Goal: Information Seeking & Learning: Learn about a topic

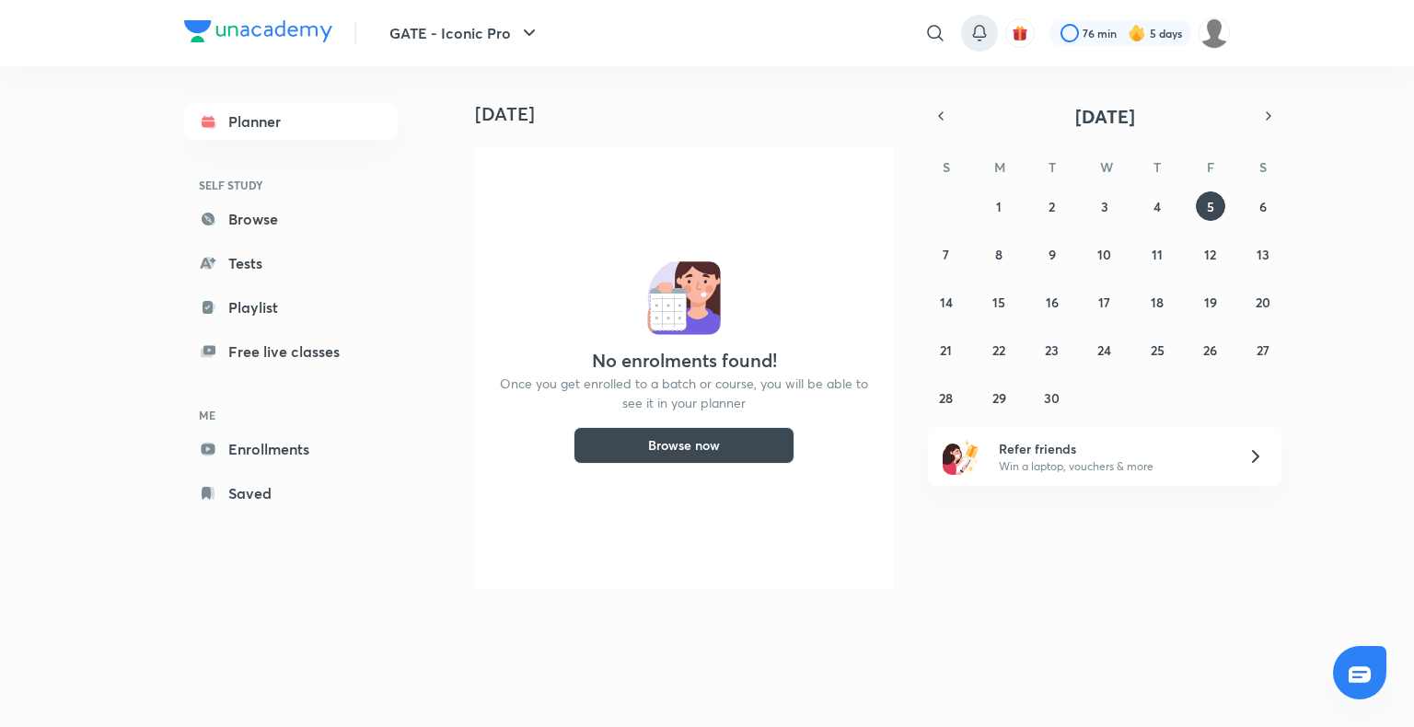
click at [974, 34] on icon at bounding box center [979, 33] width 22 height 22
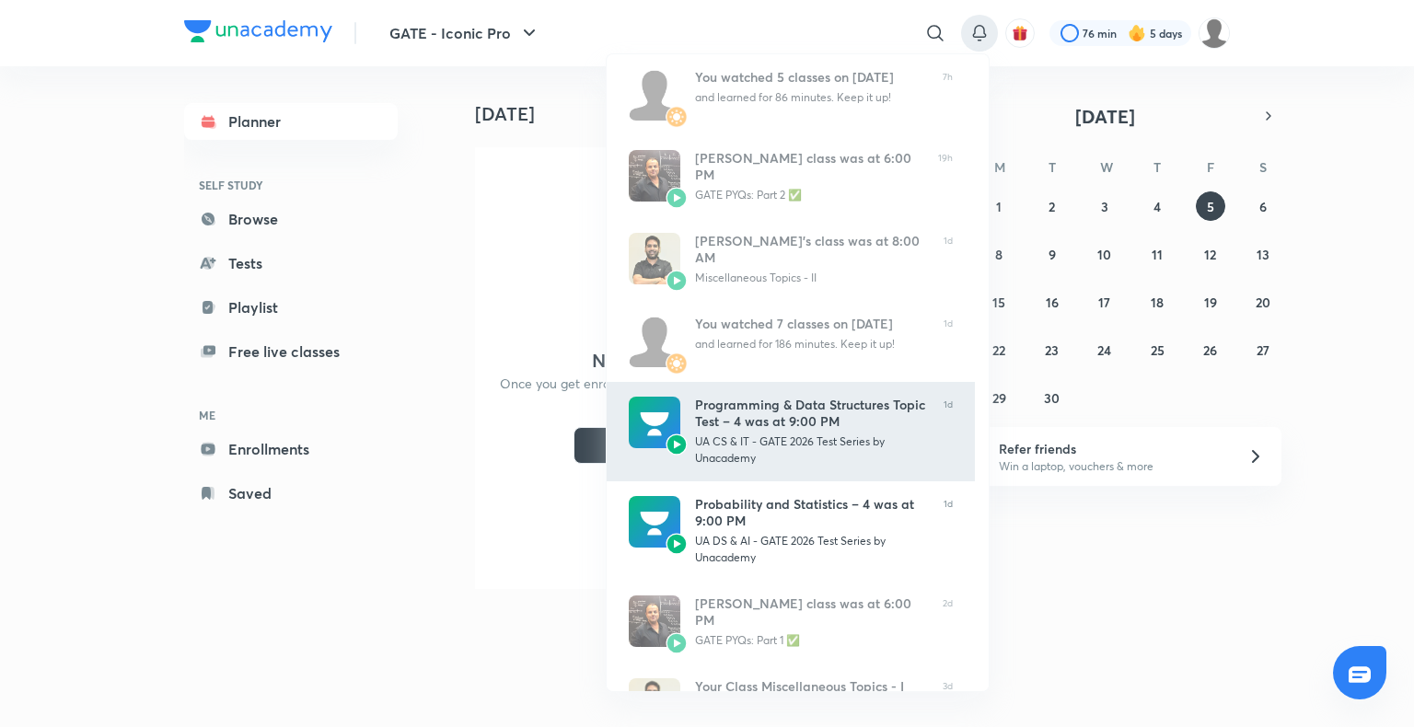
click at [760, 433] on div "Programming & Data Structures Topic Test – 4 was at 9:00 PM UA CS & IT - GATE 2…" at bounding box center [812, 432] width 234 height 70
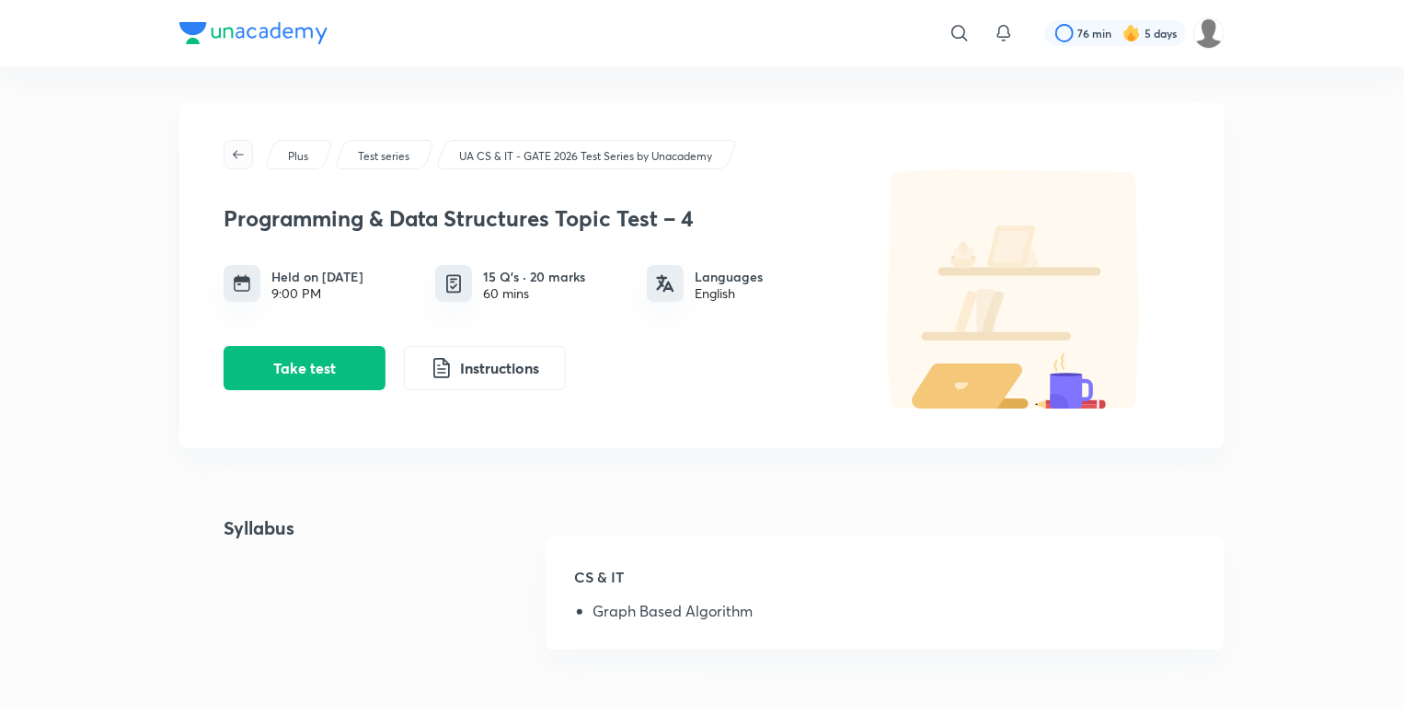
click at [237, 161] on icon "button" at bounding box center [238, 154] width 15 height 15
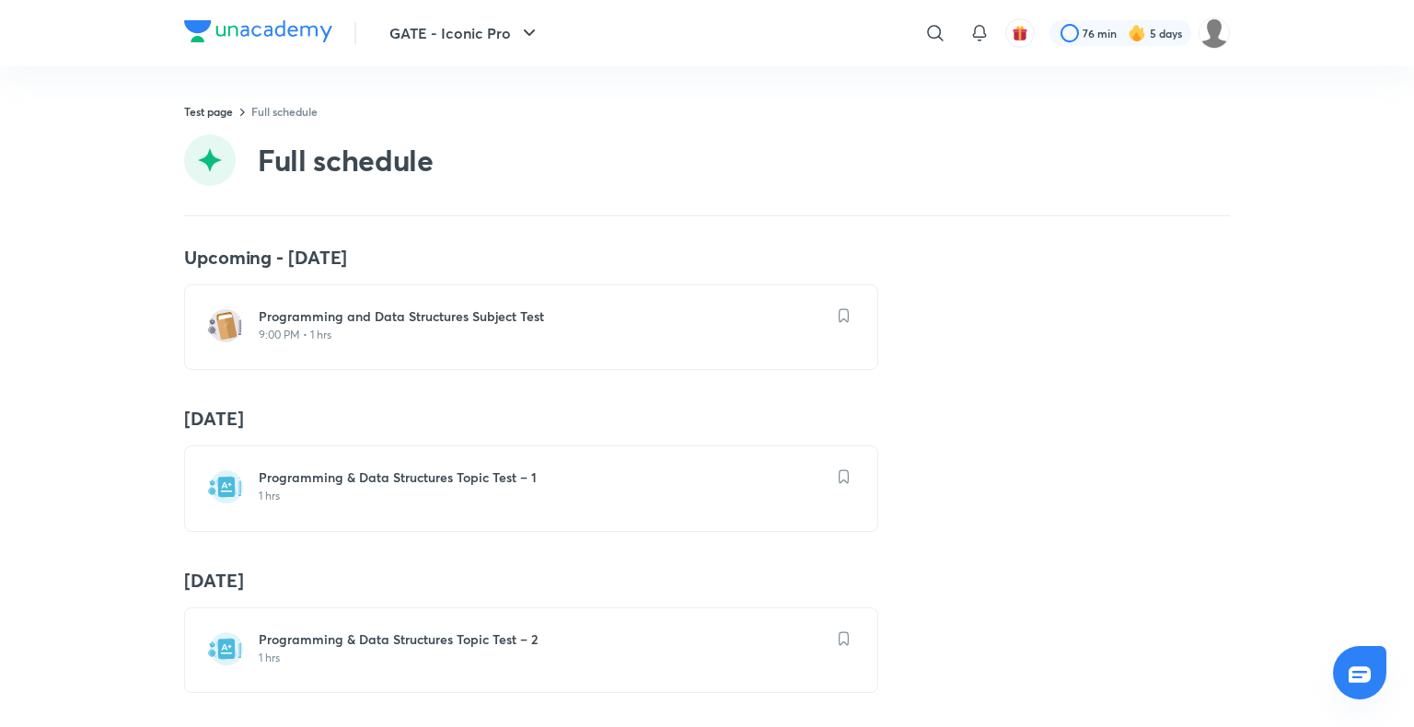
click at [236, 161] on div "Full schedule" at bounding box center [706, 160] width 1045 height 52
click at [297, 120] on div "Test page Full schedule Full schedule" at bounding box center [706, 159] width 1045 height 113
click at [338, 475] on h6 "Programming & Data Structures Topic Test – 1" at bounding box center [542, 477] width 567 height 18
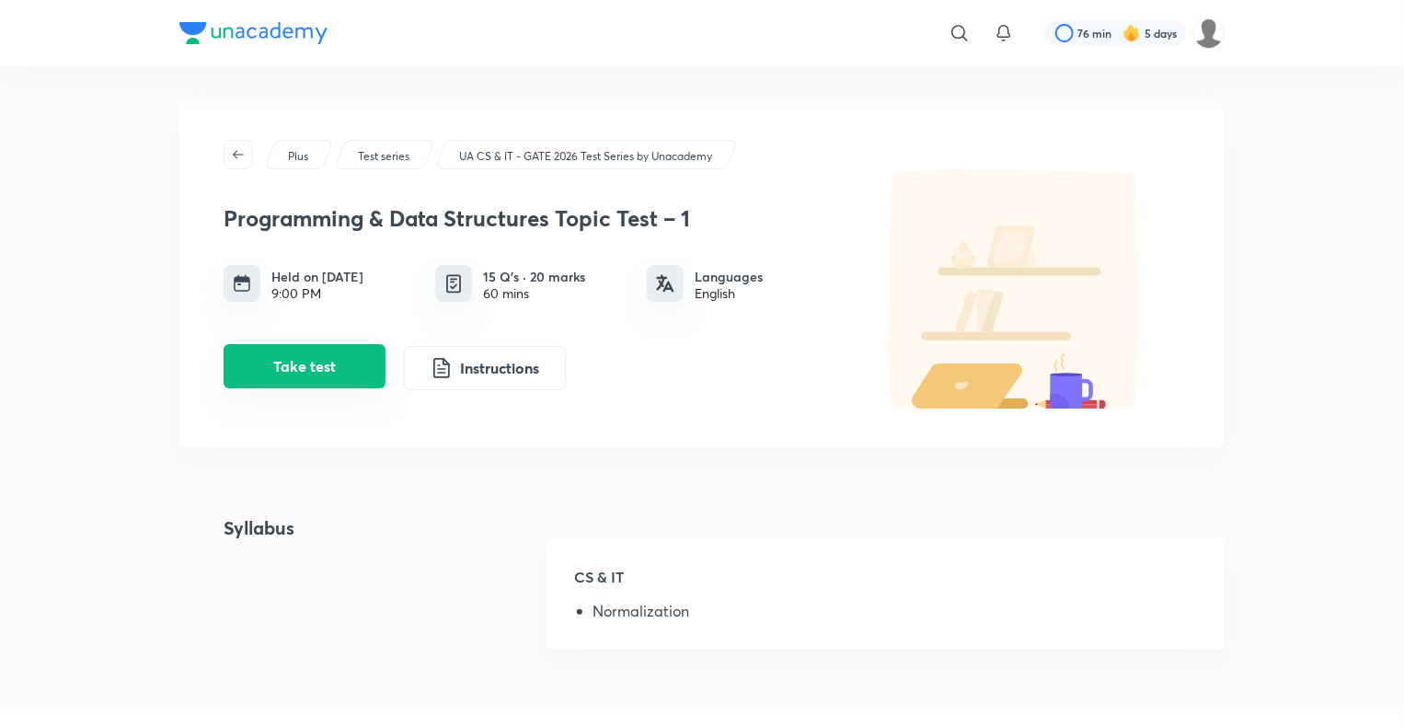
click at [287, 368] on button "Take test" at bounding box center [305, 366] width 162 height 44
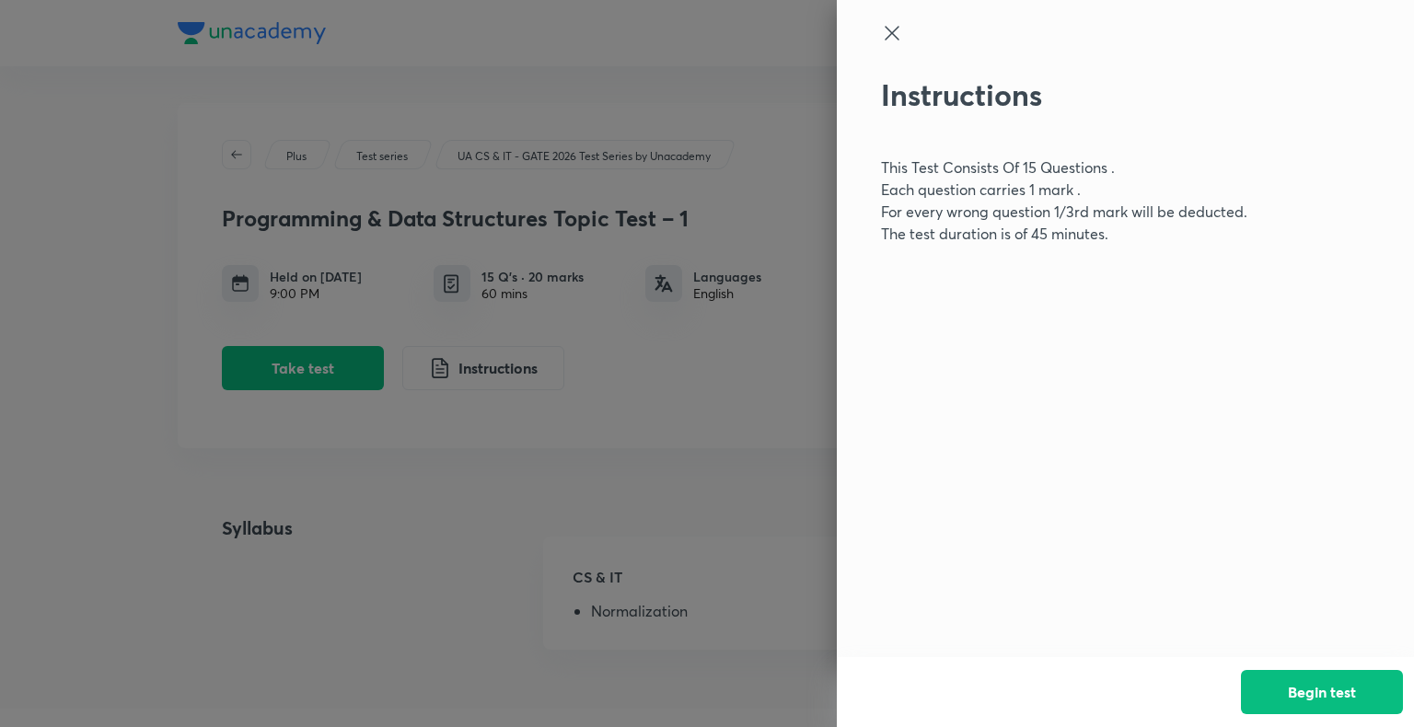
click at [899, 35] on icon at bounding box center [892, 33] width 22 height 22
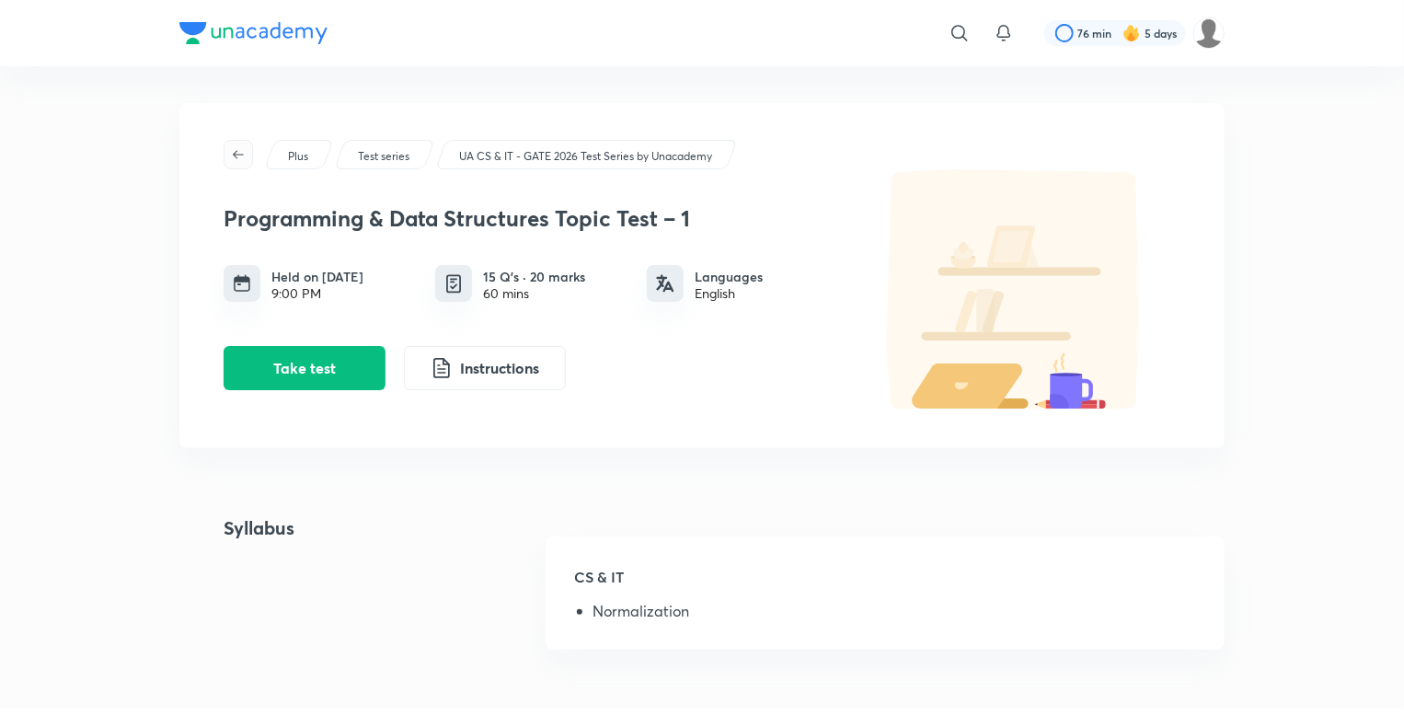
click at [230, 156] on span "button" at bounding box center [239, 154] width 28 height 15
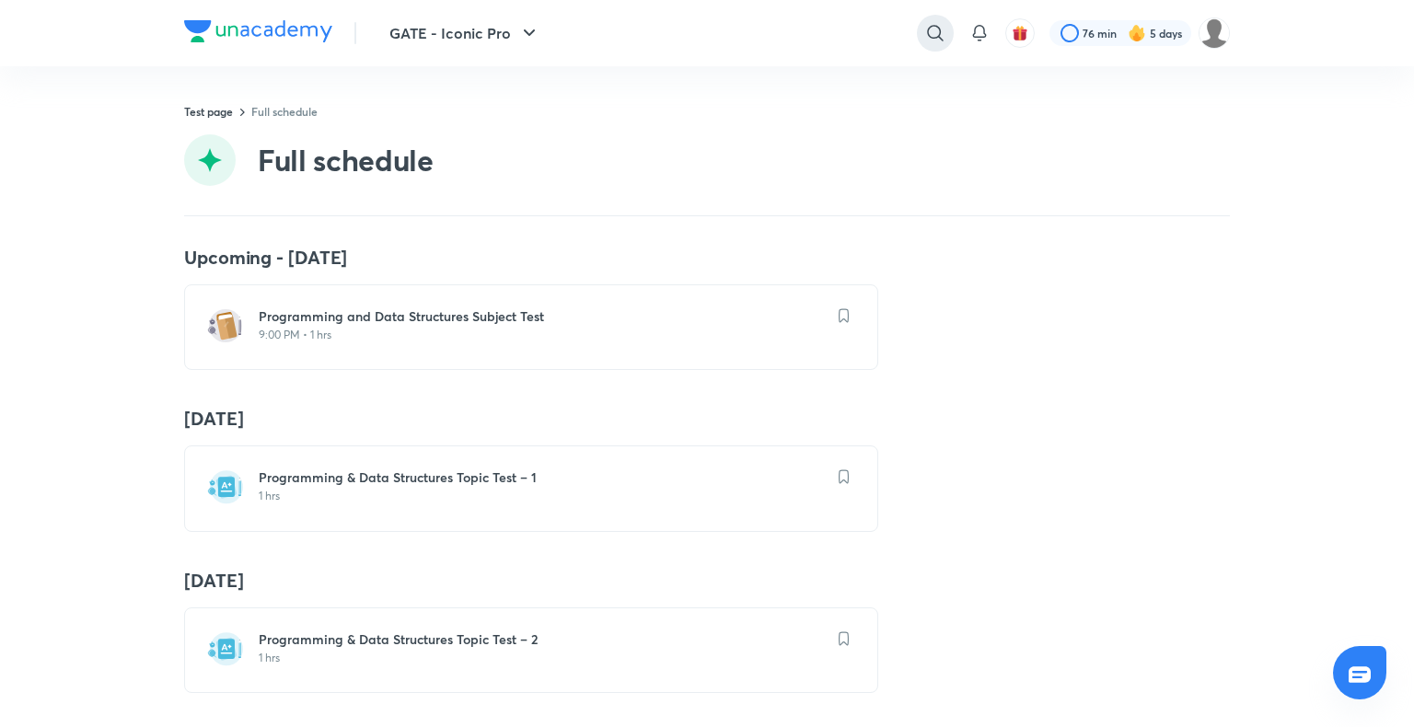
click at [934, 42] on icon at bounding box center [935, 33] width 22 height 22
type input "rank predictor"
click at [845, 87] on div "rank predictor" at bounding box center [783, 74] width 339 height 44
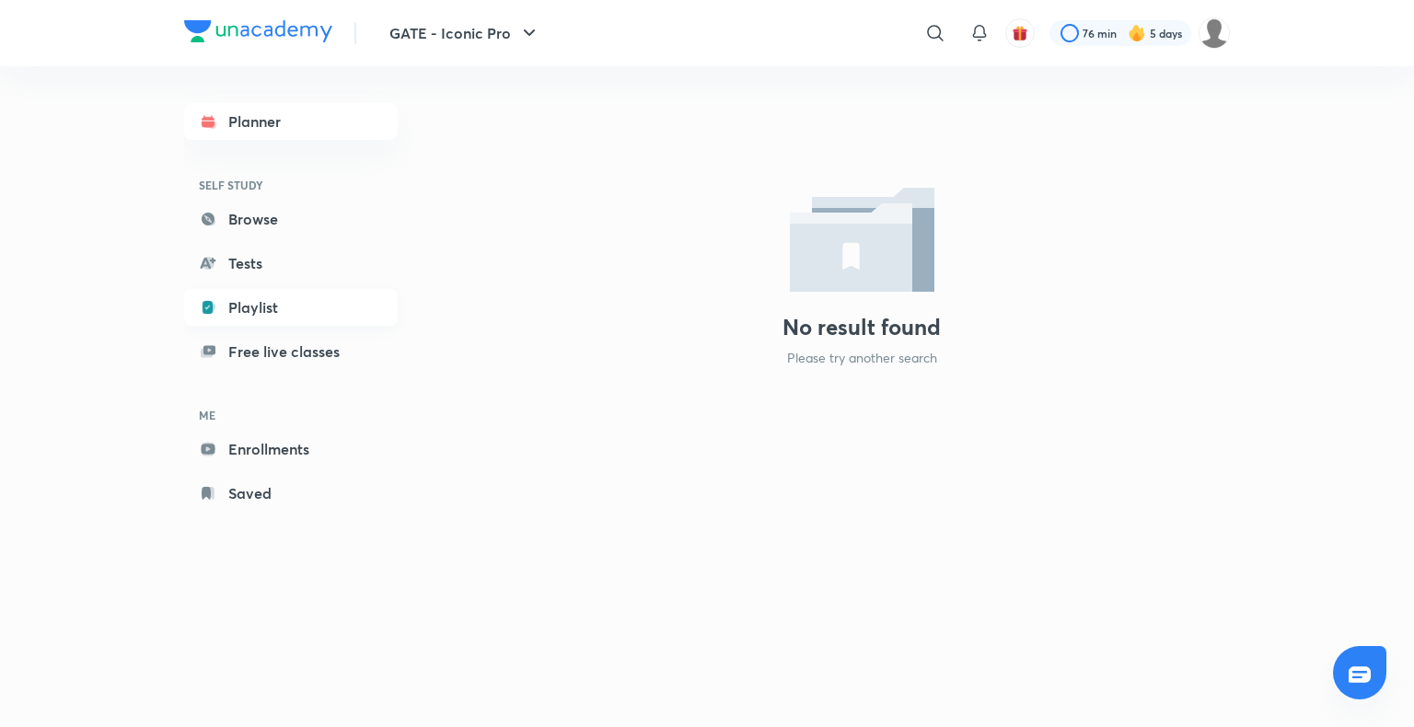
click at [237, 322] on link "Playlist" at bounding box center [291, 307] width 214 height 37
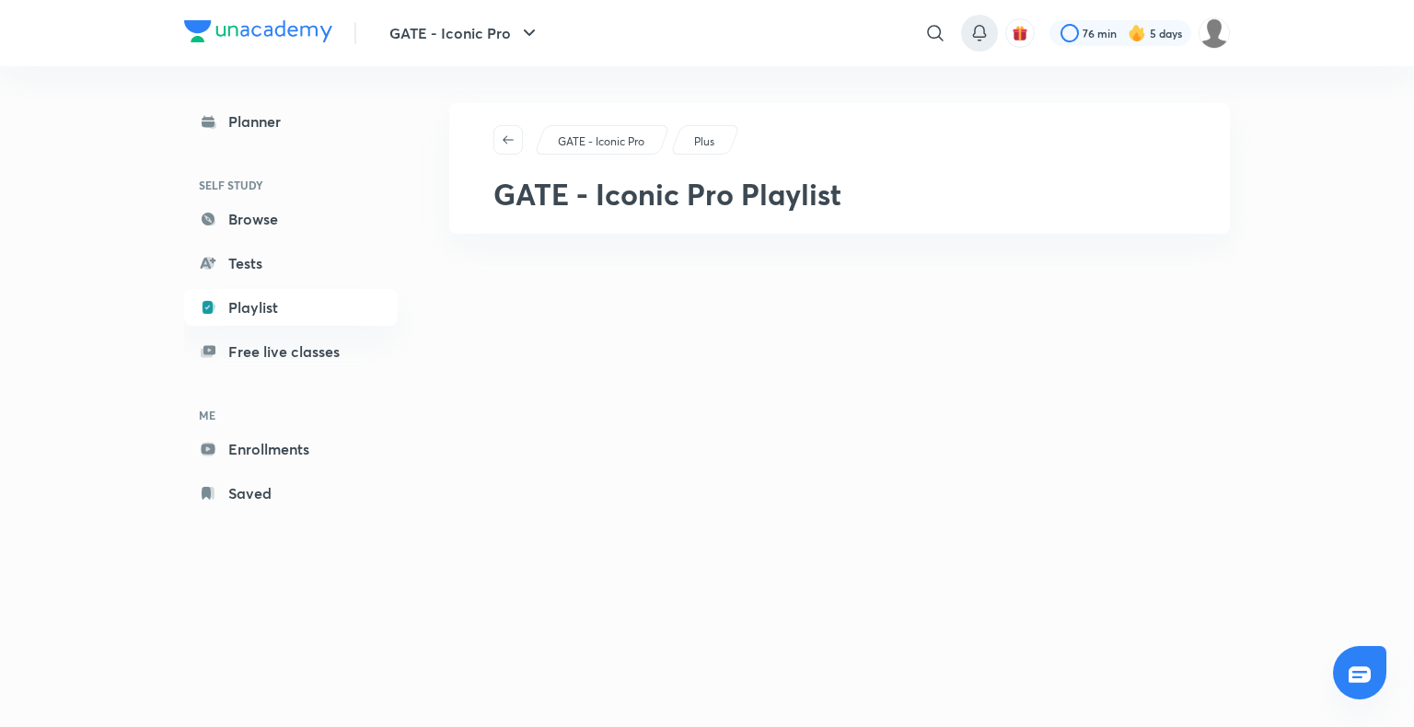
click at [979, 36] on icon at bounding box center [979, 31] width 12 height 11
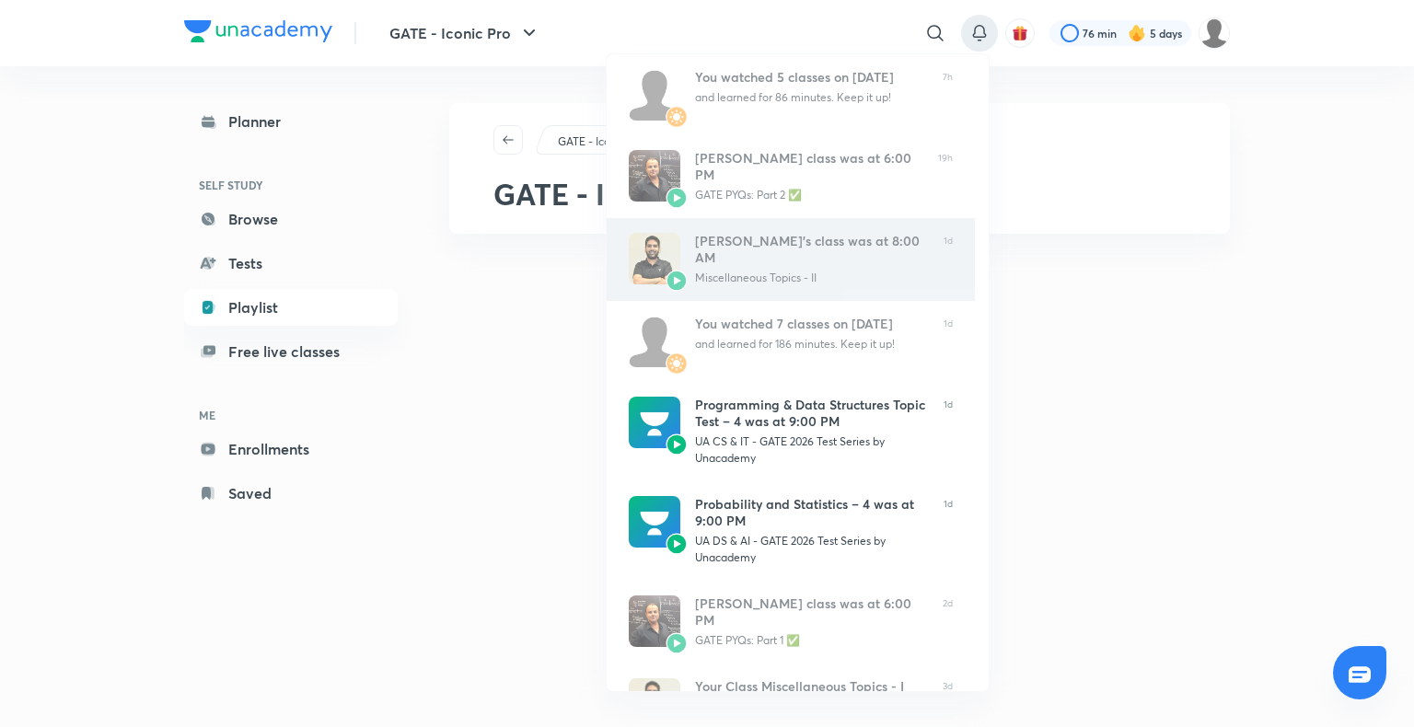
click at [825, 256] on div "[PERSON_NAME]’s class was at 8:00 AM" at bounding box center [812, 249] width 234 height 33
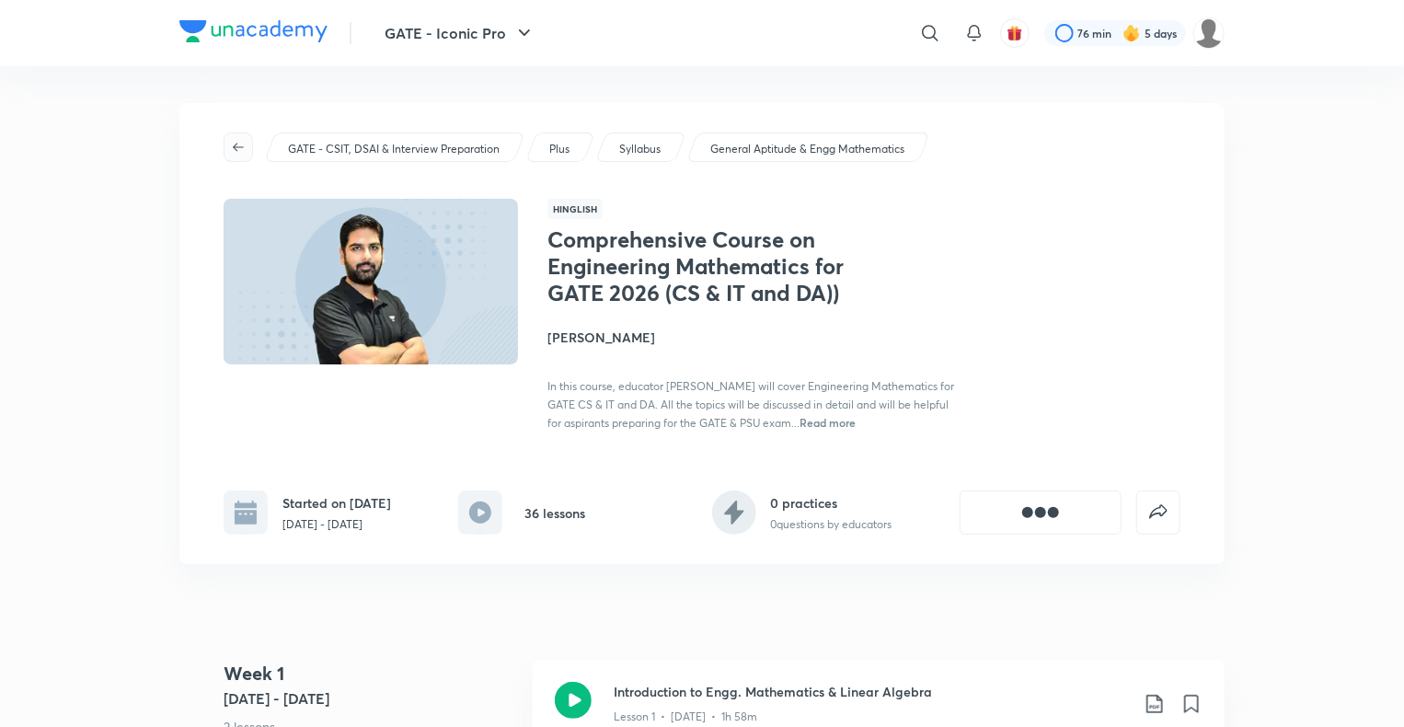
click at [240, 151] on icon "button" at bounding box center [238, 147] width 15 height 15
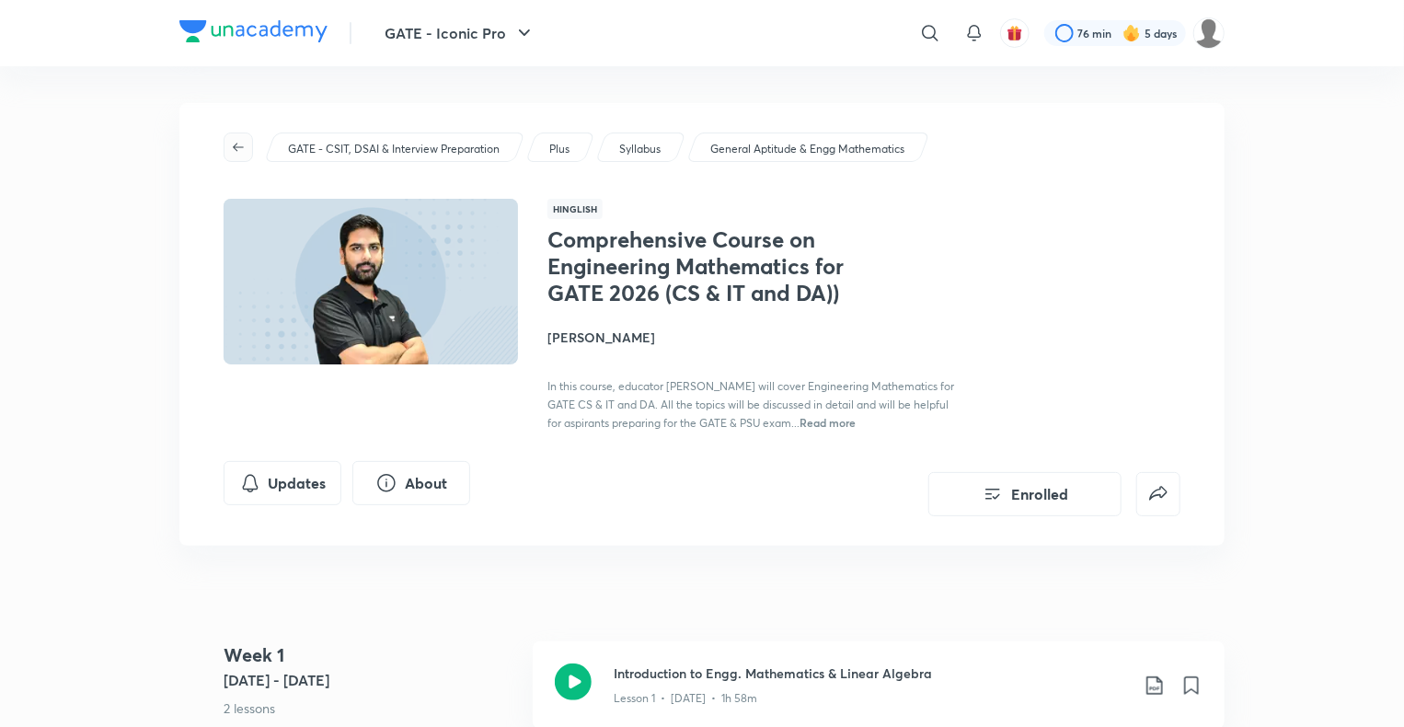
click at [247, 149] on span "button" at bounding box center [239, 147] width 28 height 15
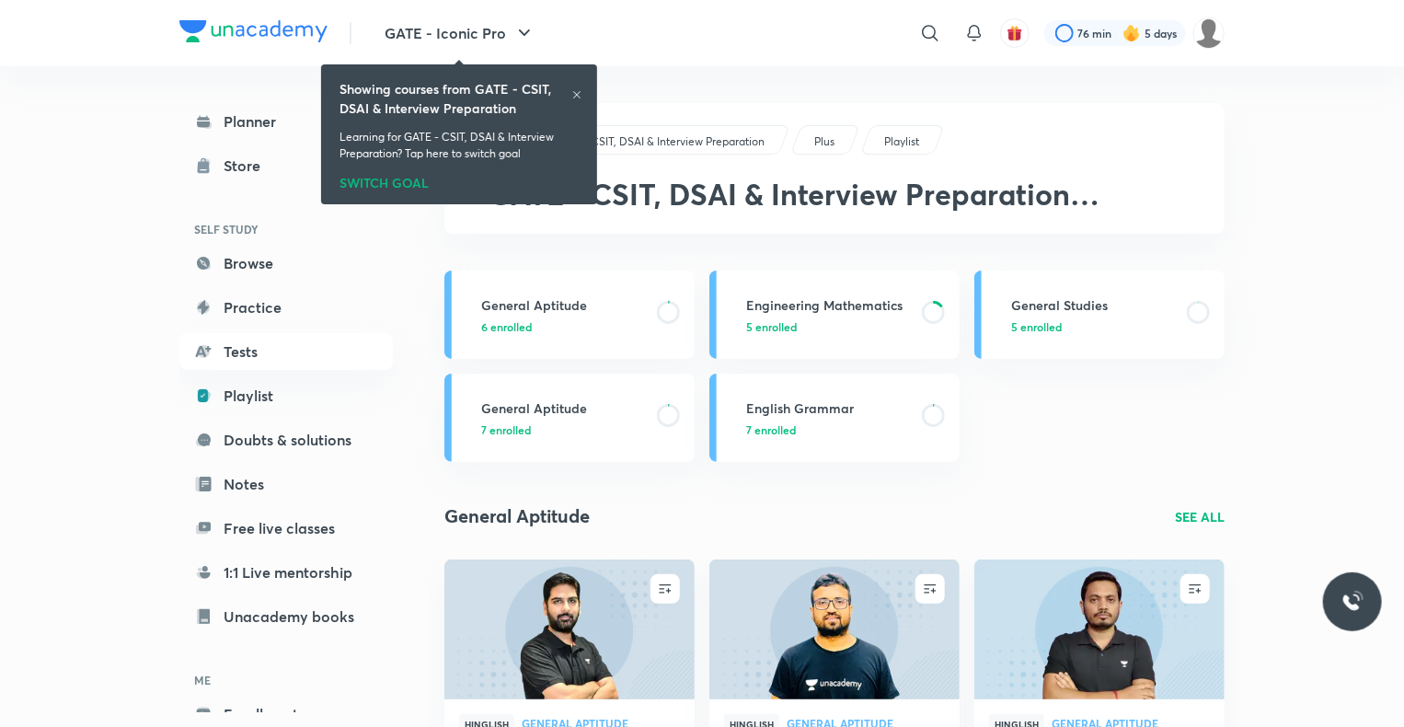
click at [580, 98] on icon at bounding box center [576, 94] width 11 height 11
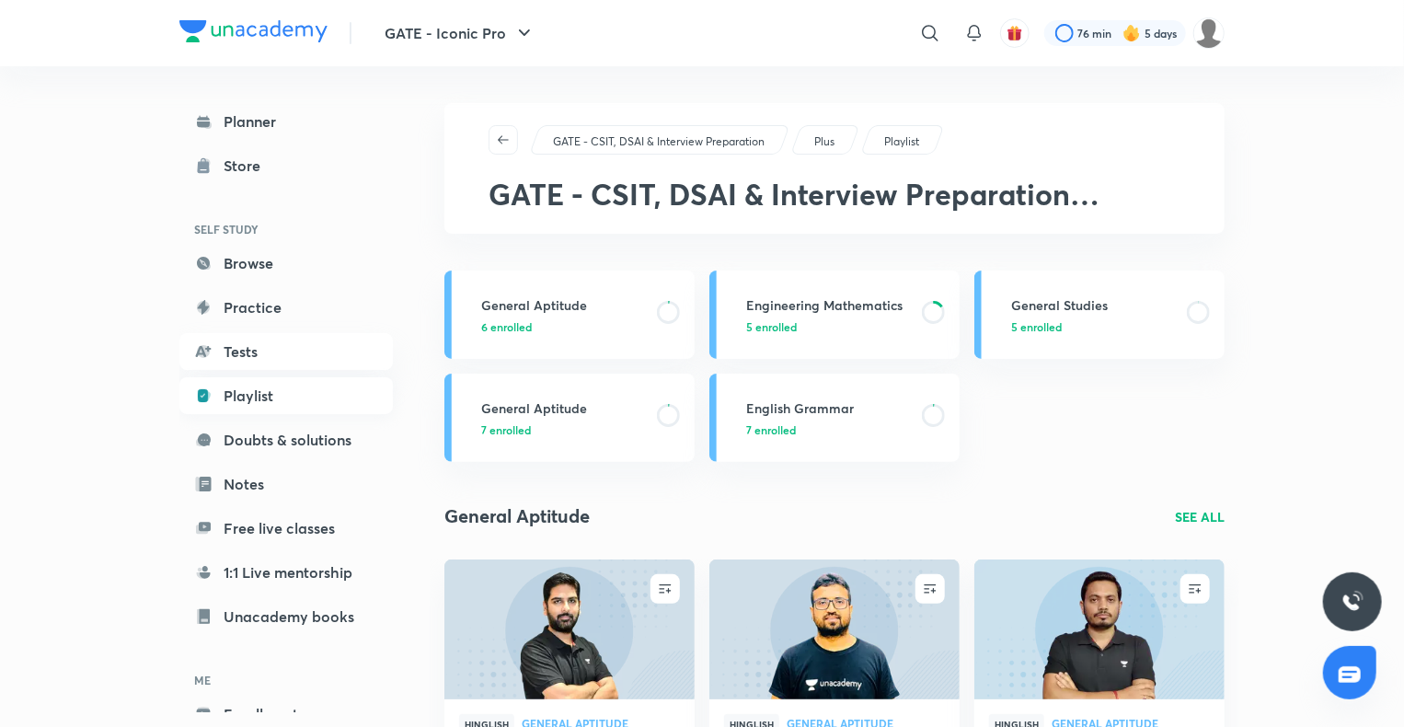
click at [237, 401] on link "Playlist" at bounding box center [286, 395] width 214 height 37
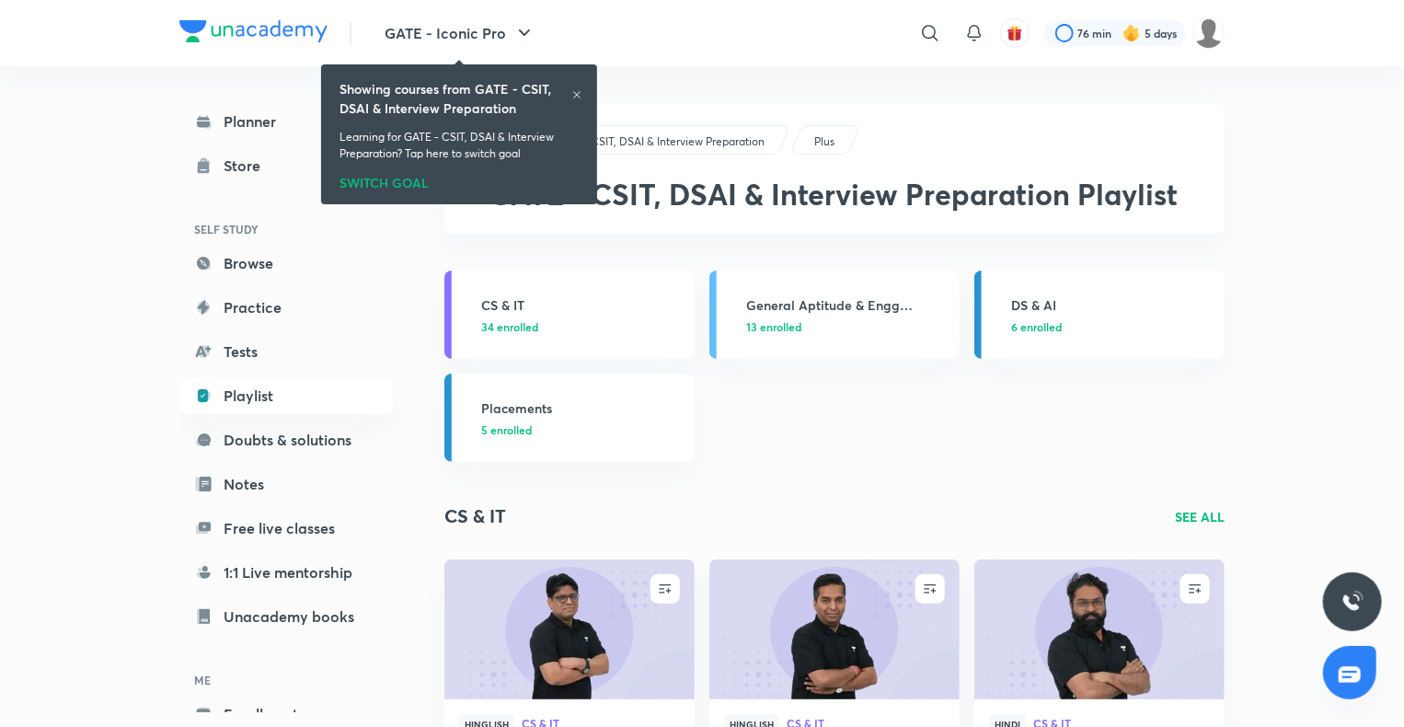
click at [578, 98] on icon at bounding box center [576, 94] width 11 height 11
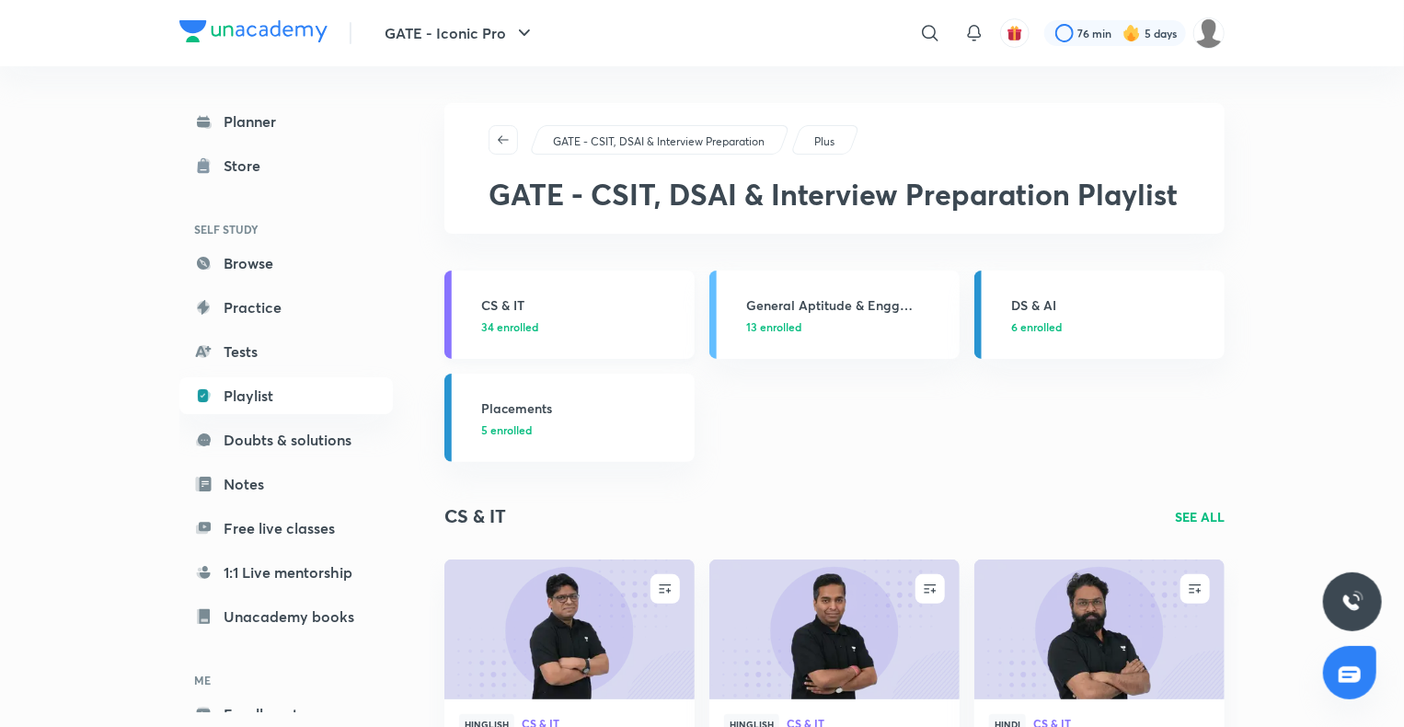
click at [502, 311] on h3 "CS & IT" at bounding box center [582, 304] width 202 height 19
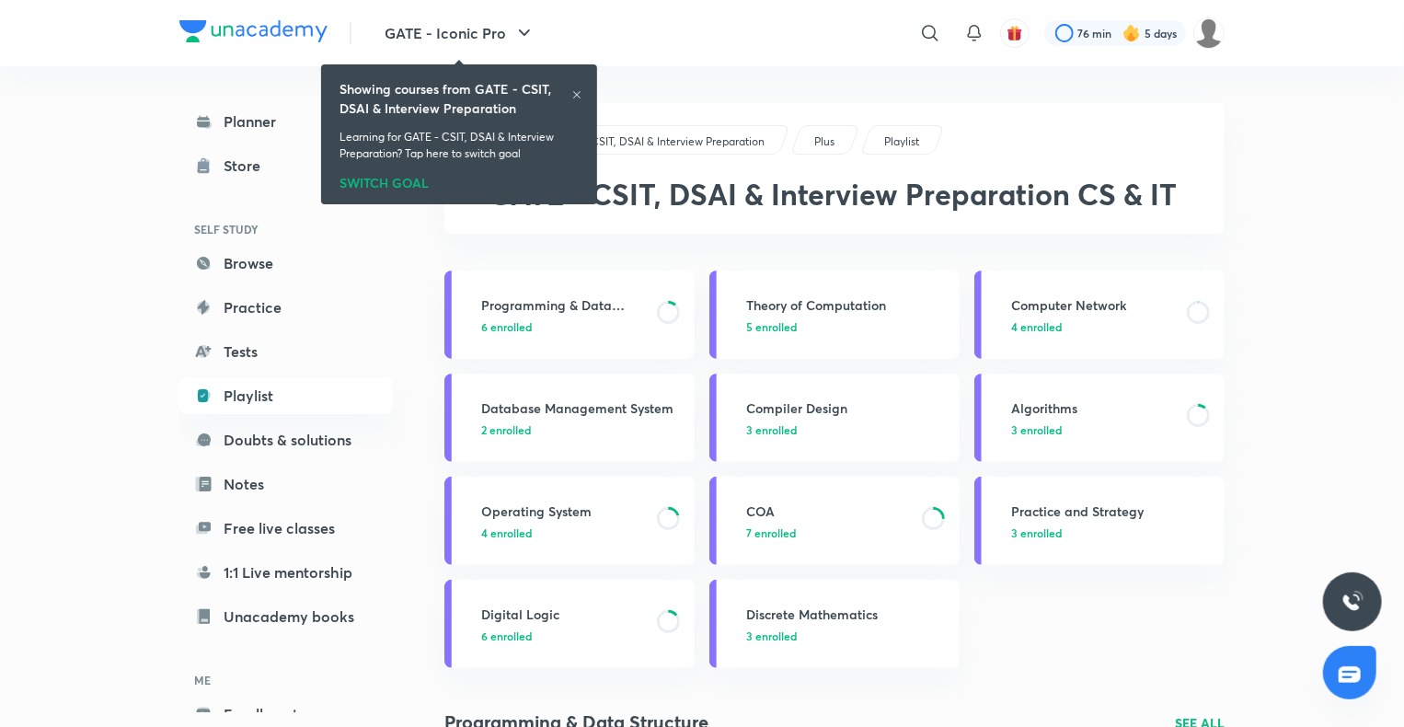
click at [578, 98] on icon at bounding box center [576, 94] width 11 height 11
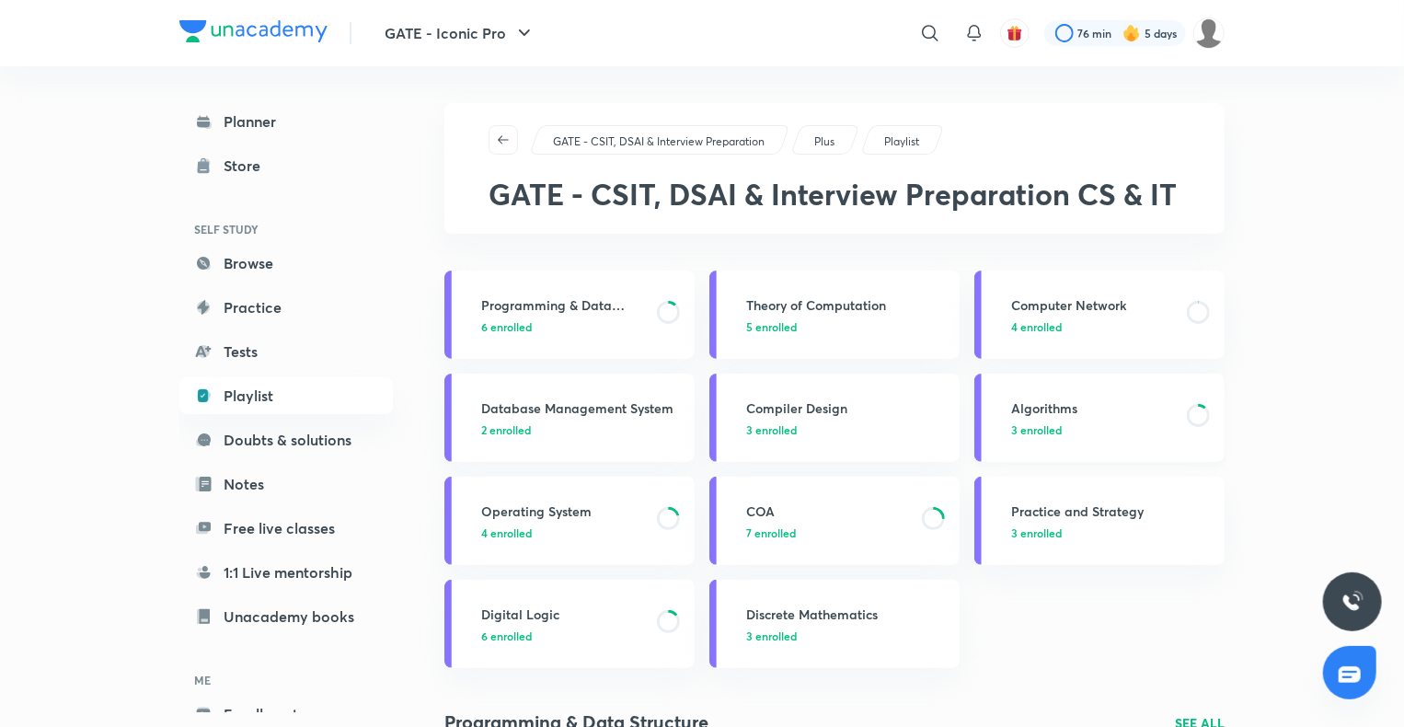
click at [1052, 428] on span "3 enrolled" at bounding box center [1036, 429] width 51 height 17
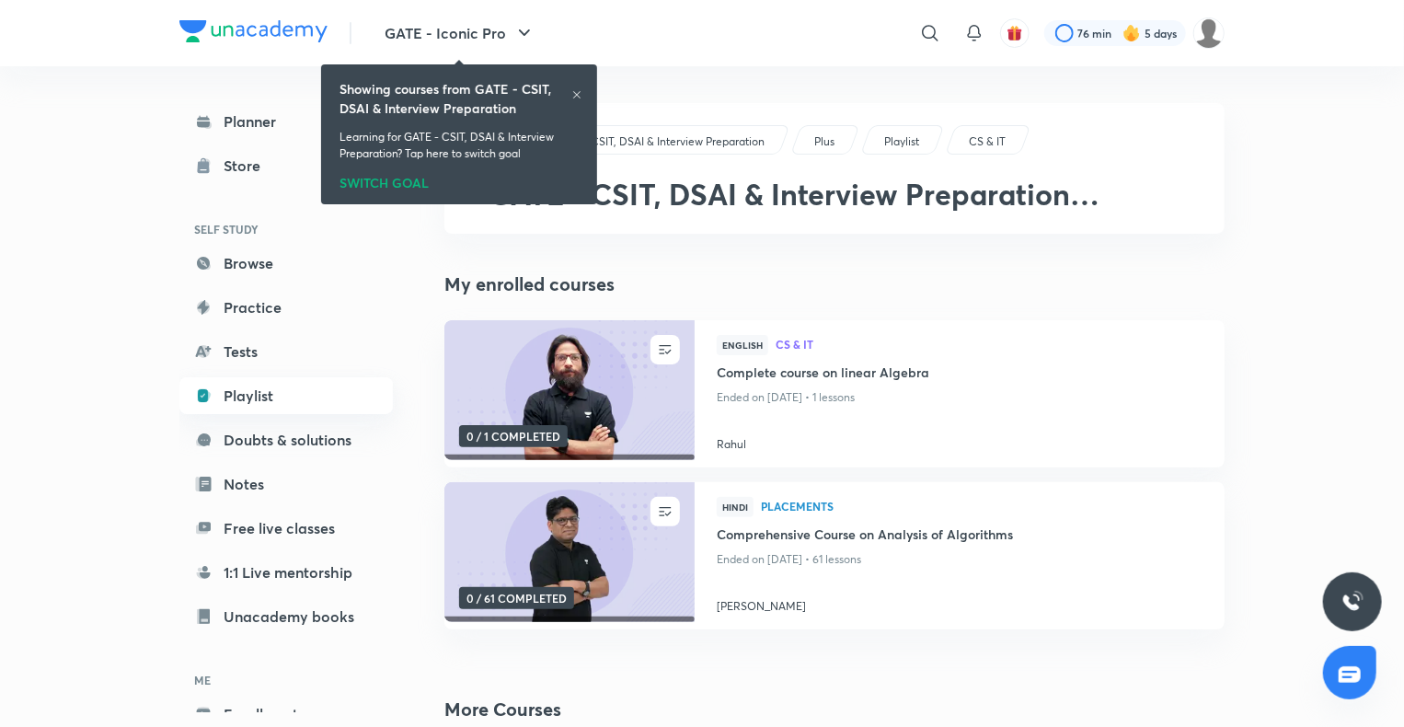
click at [272, 394] on link "Playlist" at bounding box center [286, 395] width 214 height 37
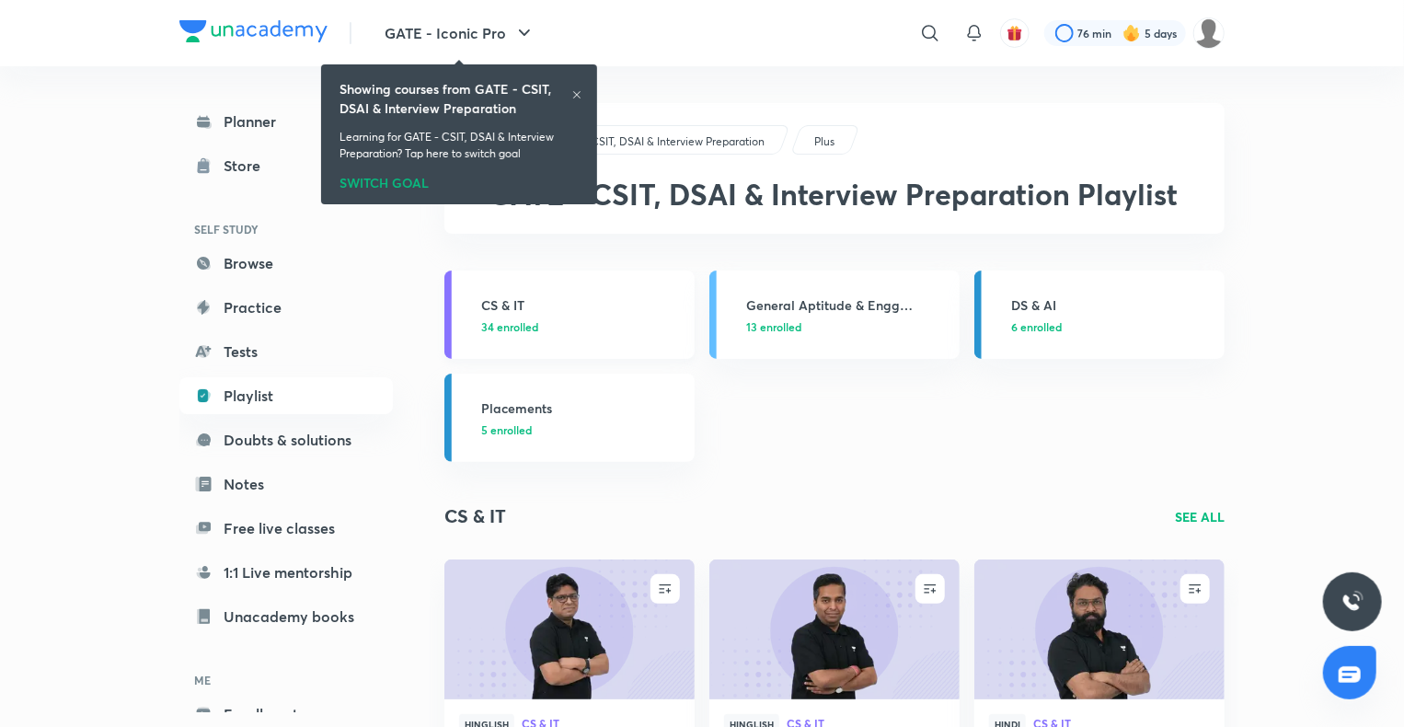
click at [514, 307] on h3 "CS & IT" at bounding box center [582, 304] width 202 height 19
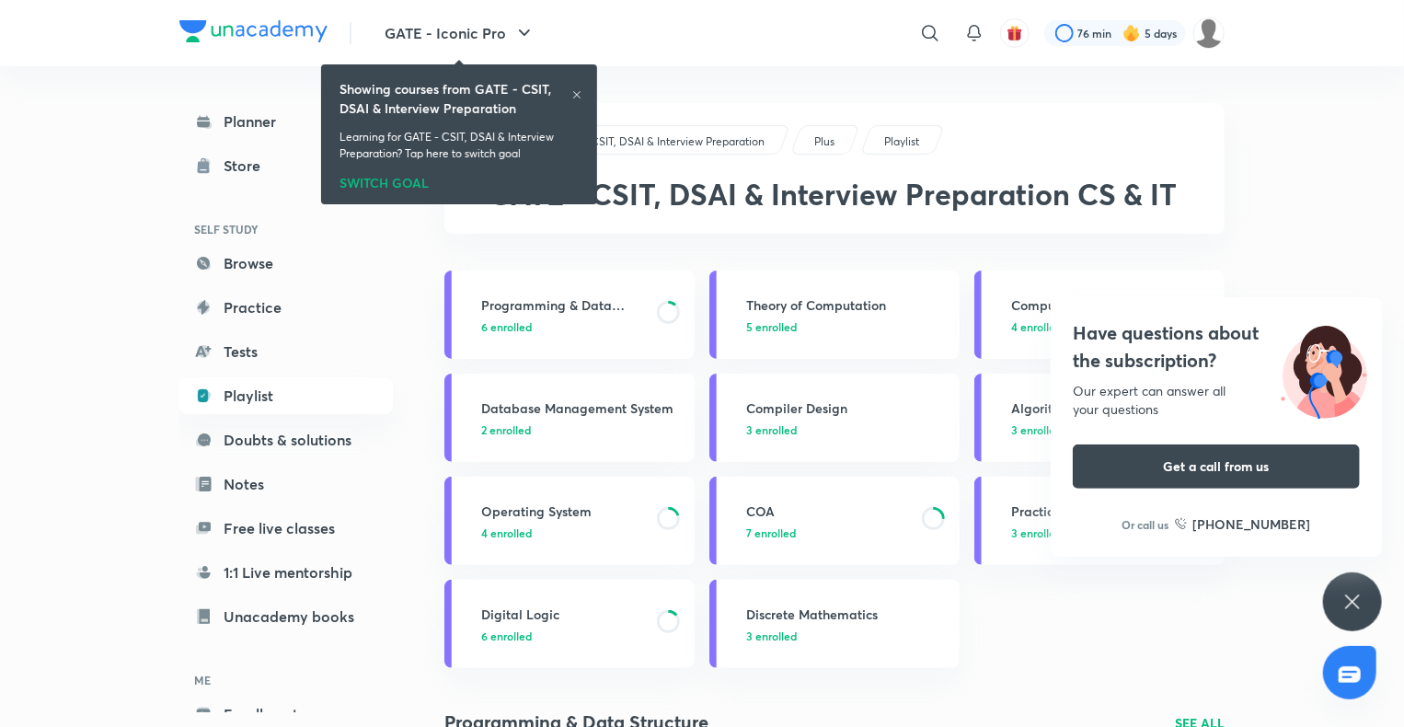
click at [1344, 596] on icon at bounding box center [1353, 602] width 22 height 22
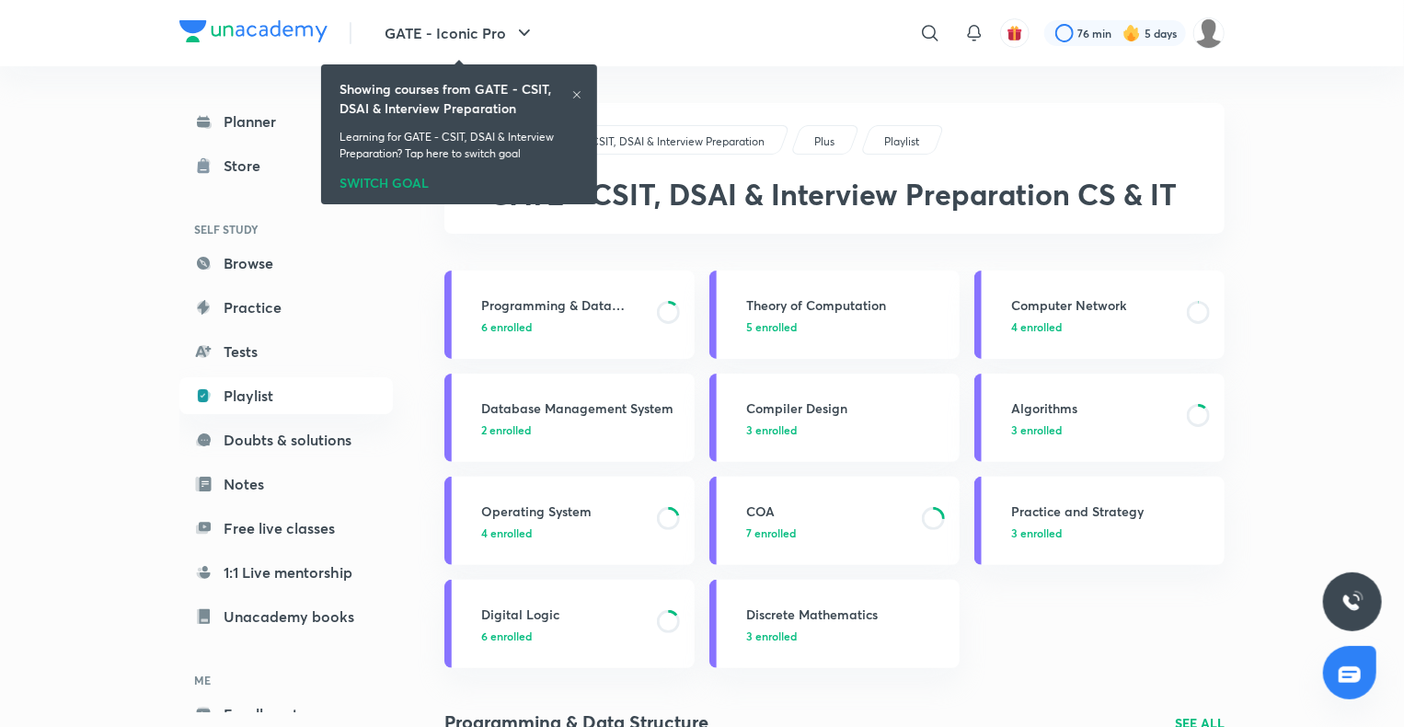
click at [577, 91] on icon at bounding box center [576, 94] width 11 height 11
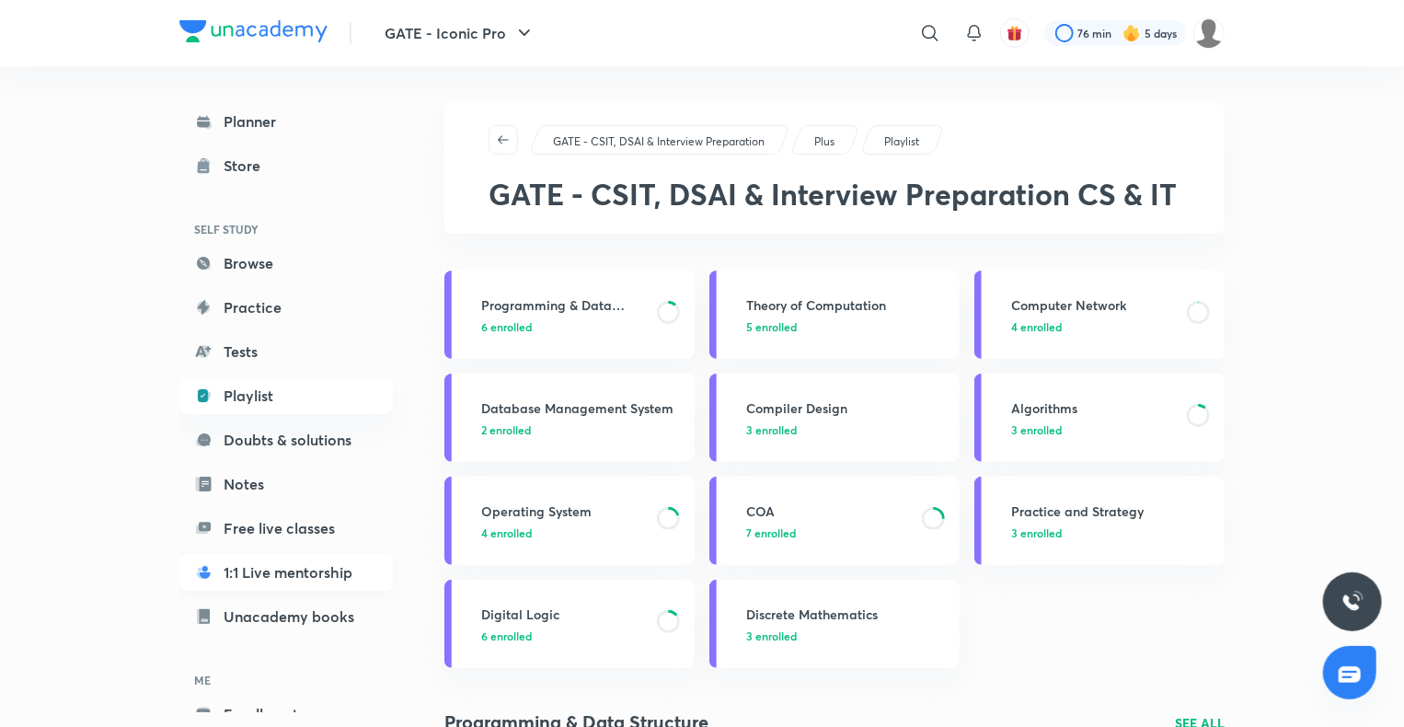
scroll to position [100, 0]
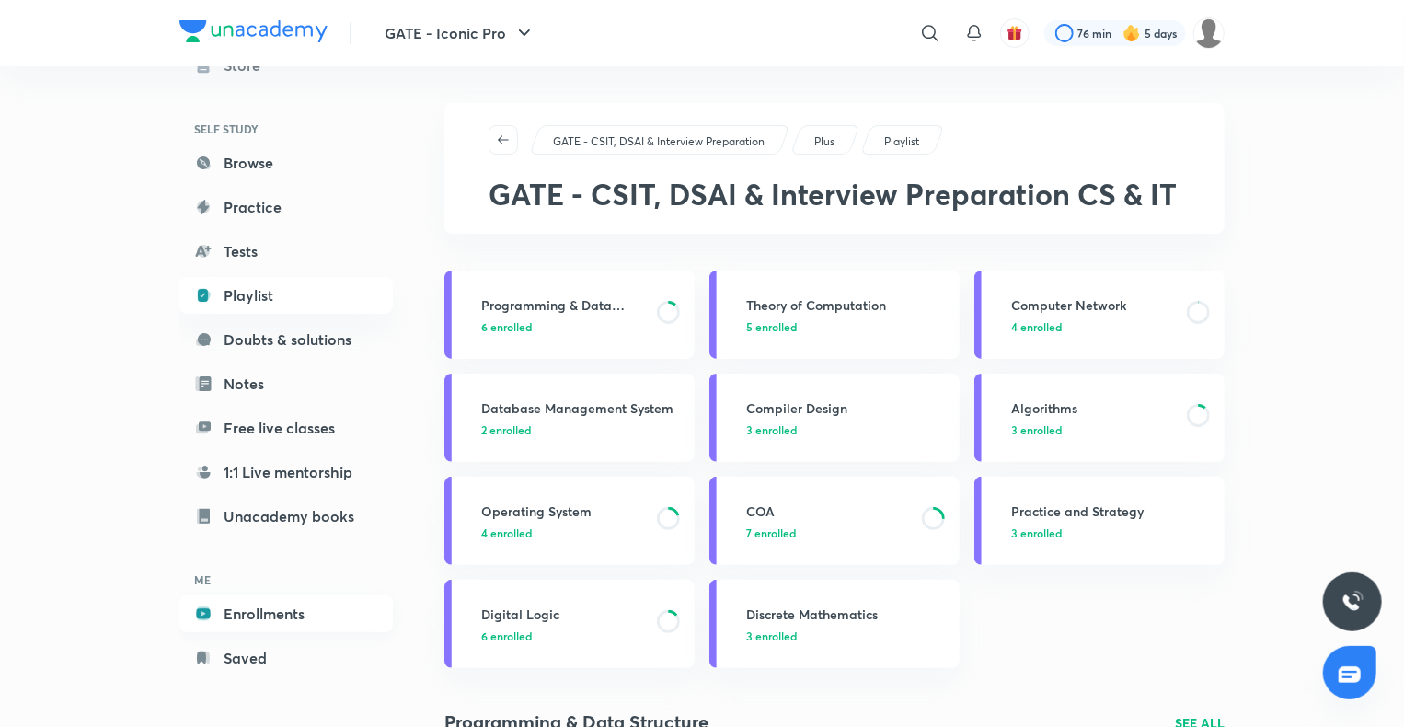
click at [235, 618] on link "Enrollments" at bounding box center [286, 613] width 214 height 37
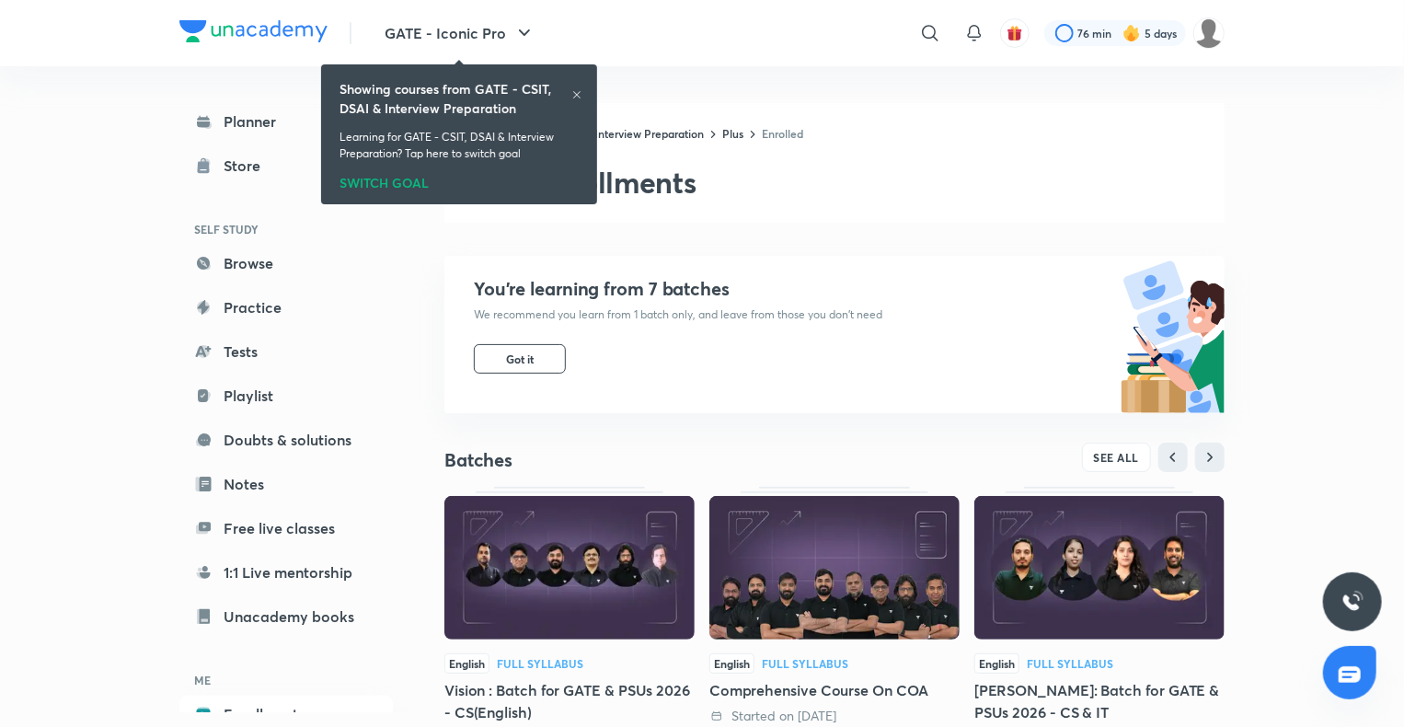
click at [574, 98] on icon at bounding box center [576, 94] width 11 height 11
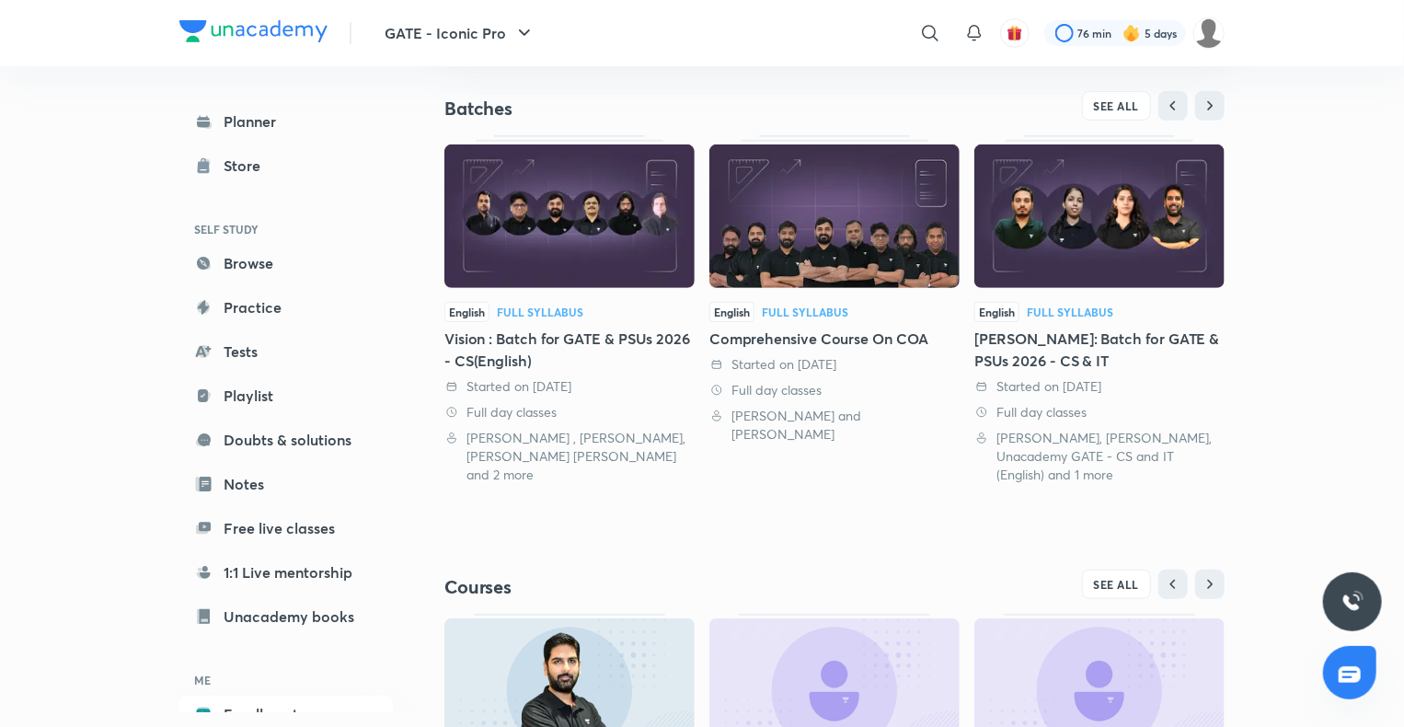
scroll to position [578, 0]
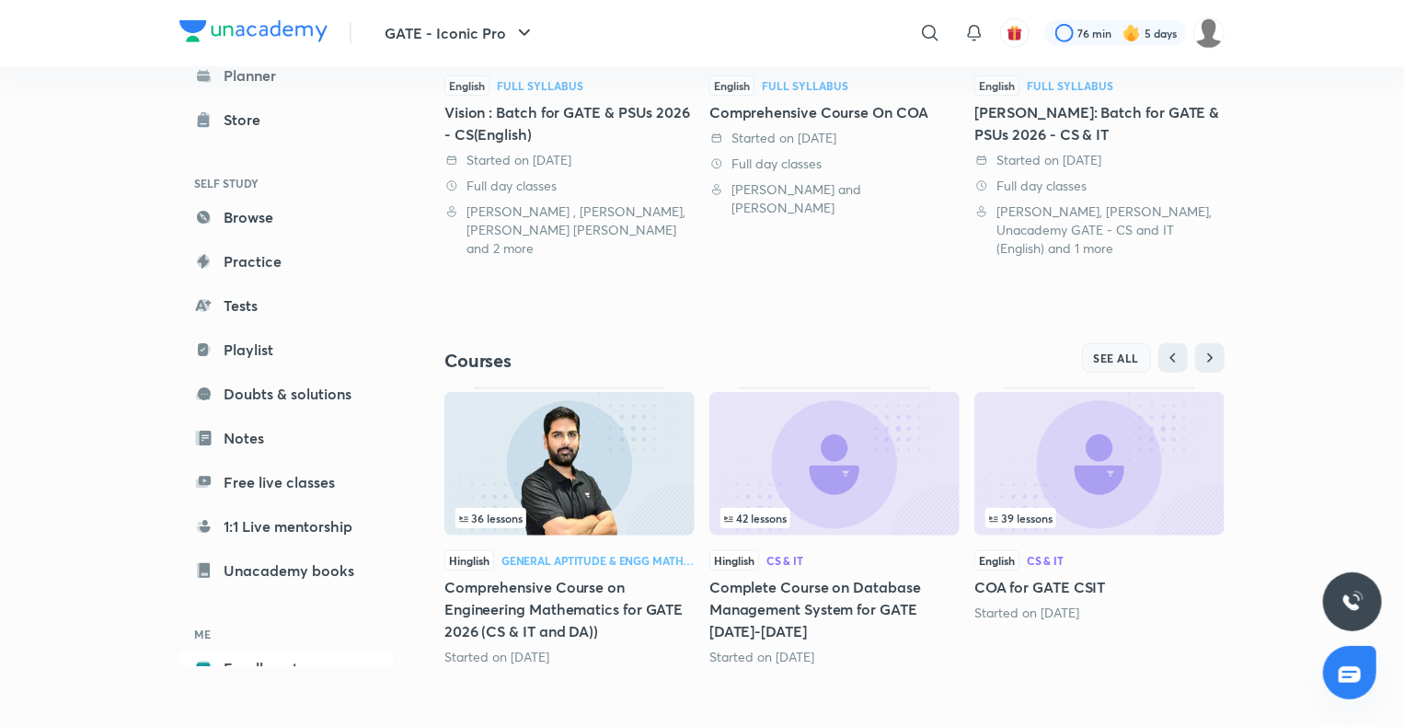
click at [1126, 352] on span "SEE ALL" at bounding box center [1117, 358] width 46 height 13
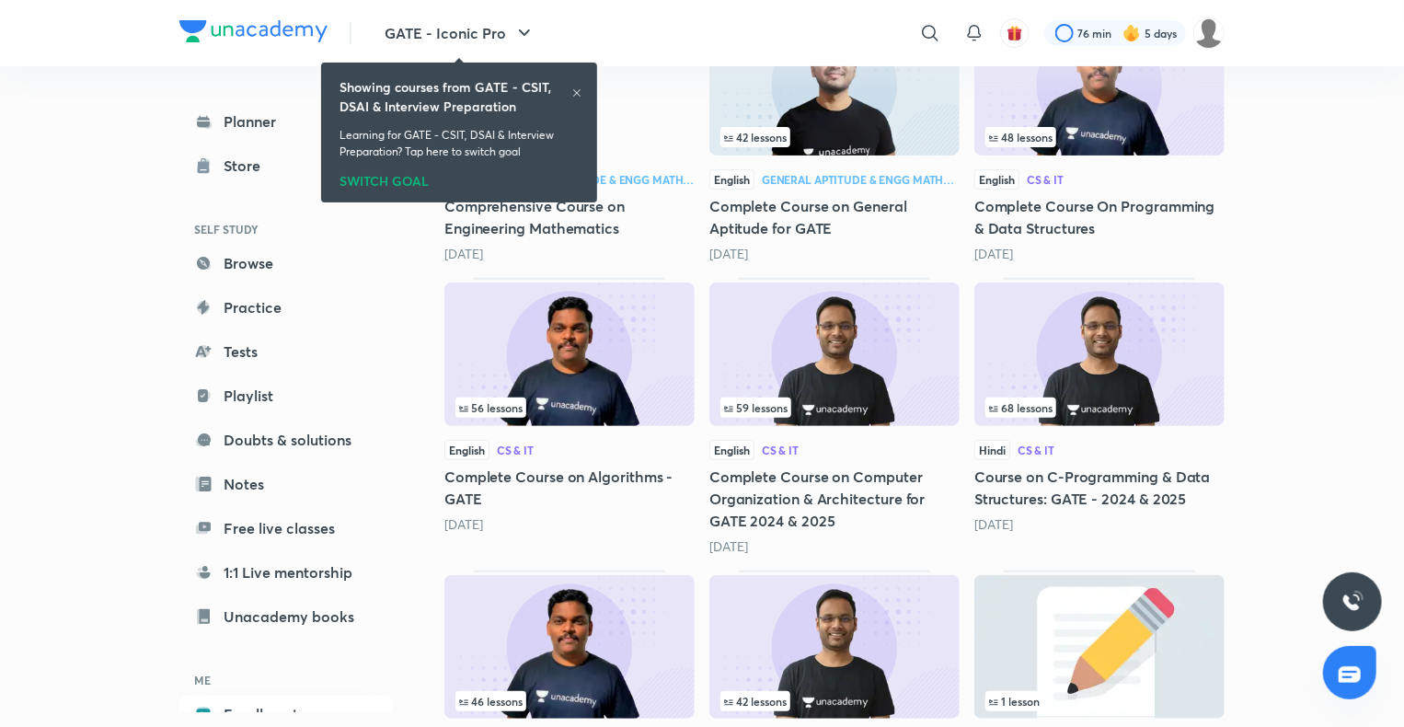
scroll to position [3710, 0]
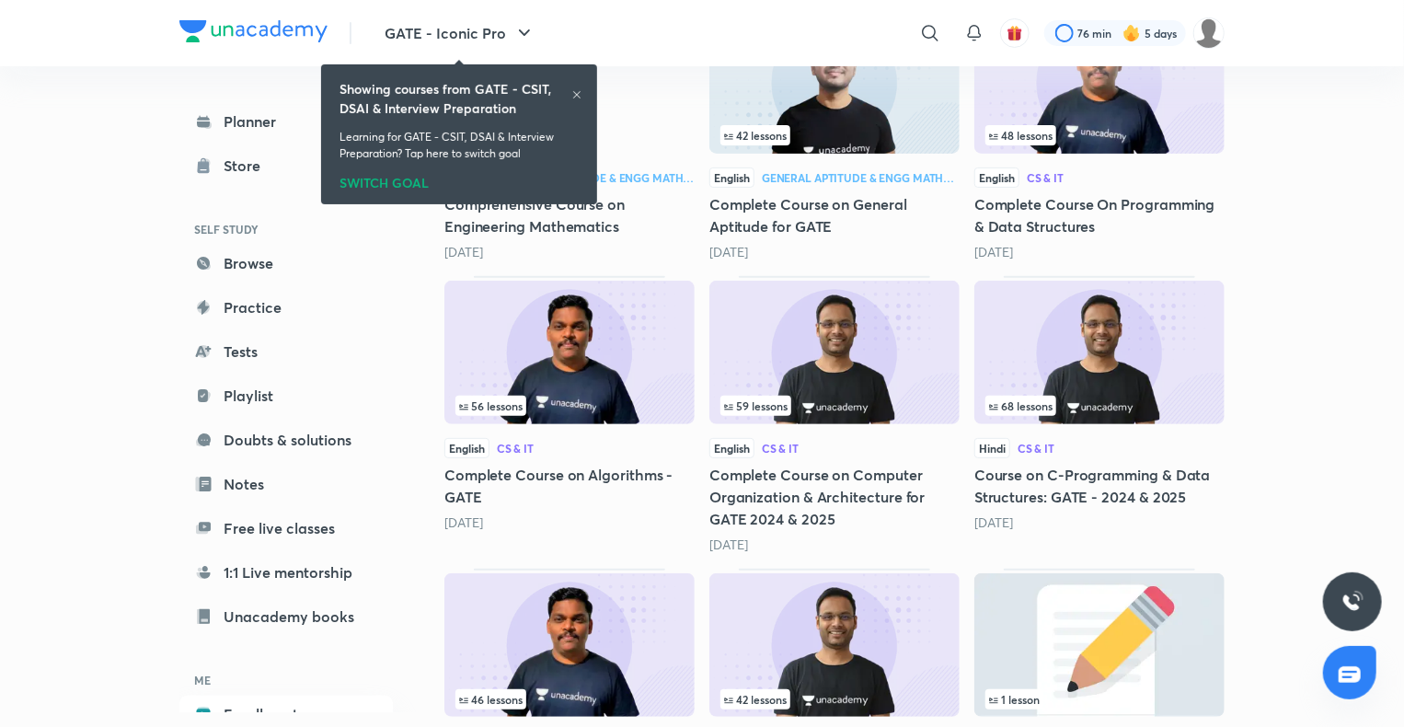
click at [622, 301] on img at bounding box center [569, 353] width 250 height 144
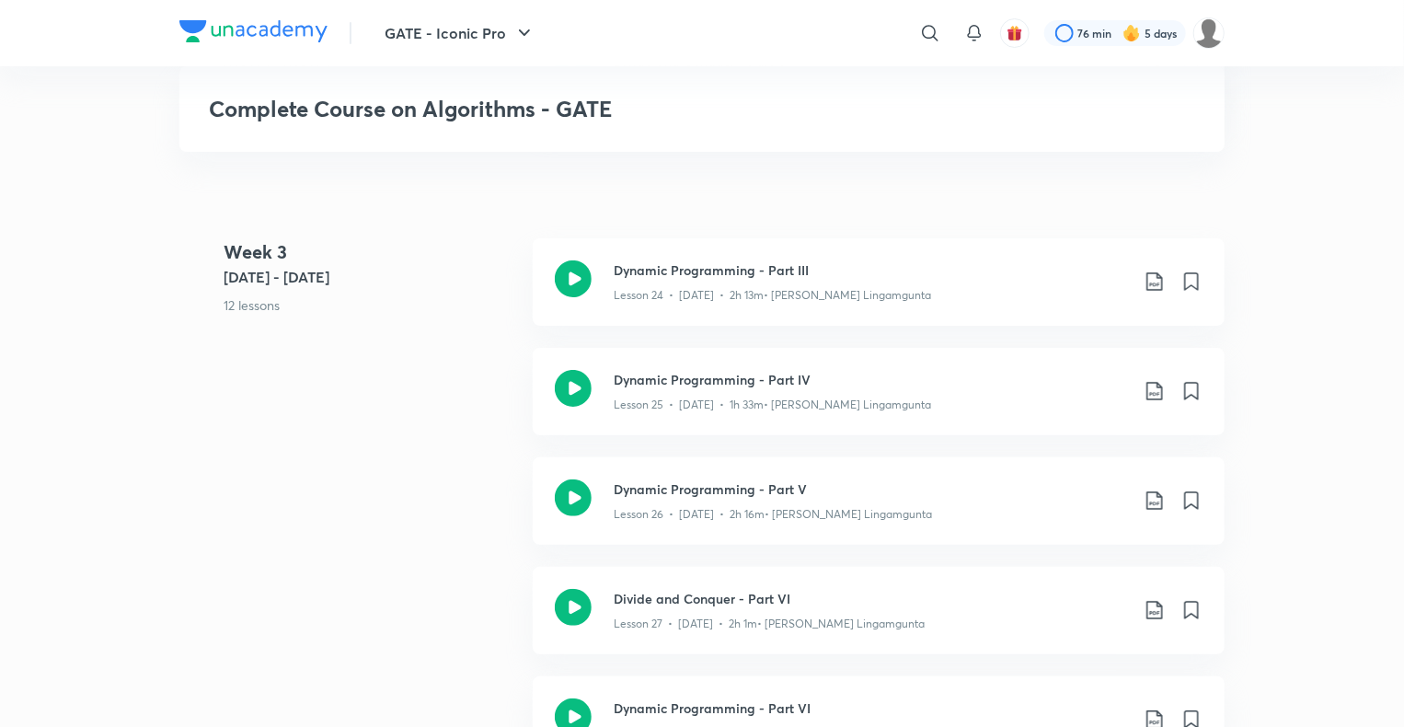
scroll to position [3506, 0]
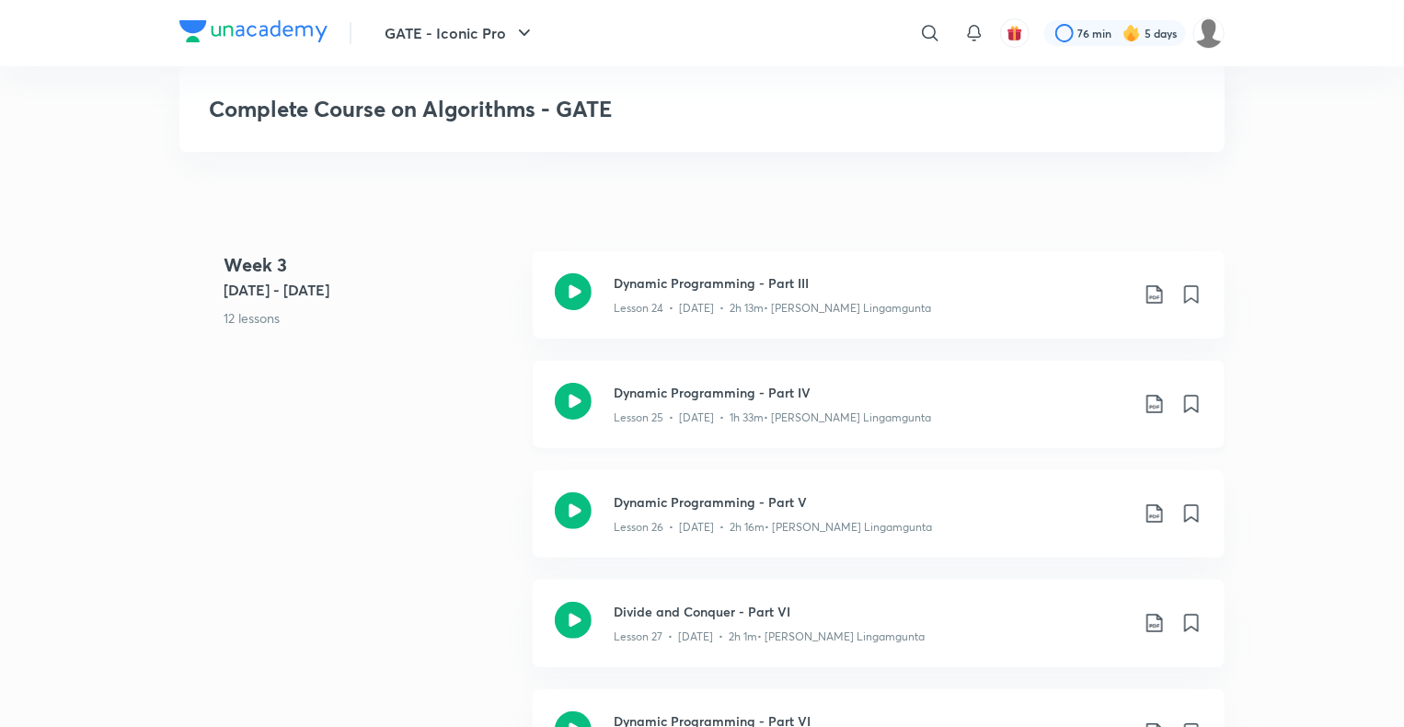
click at [726, 402] on div "Lesson 25 • May 1 • 1h 33m • Subbarao Lingamgunta" at bounding box center [871, 414] width 515 height 24
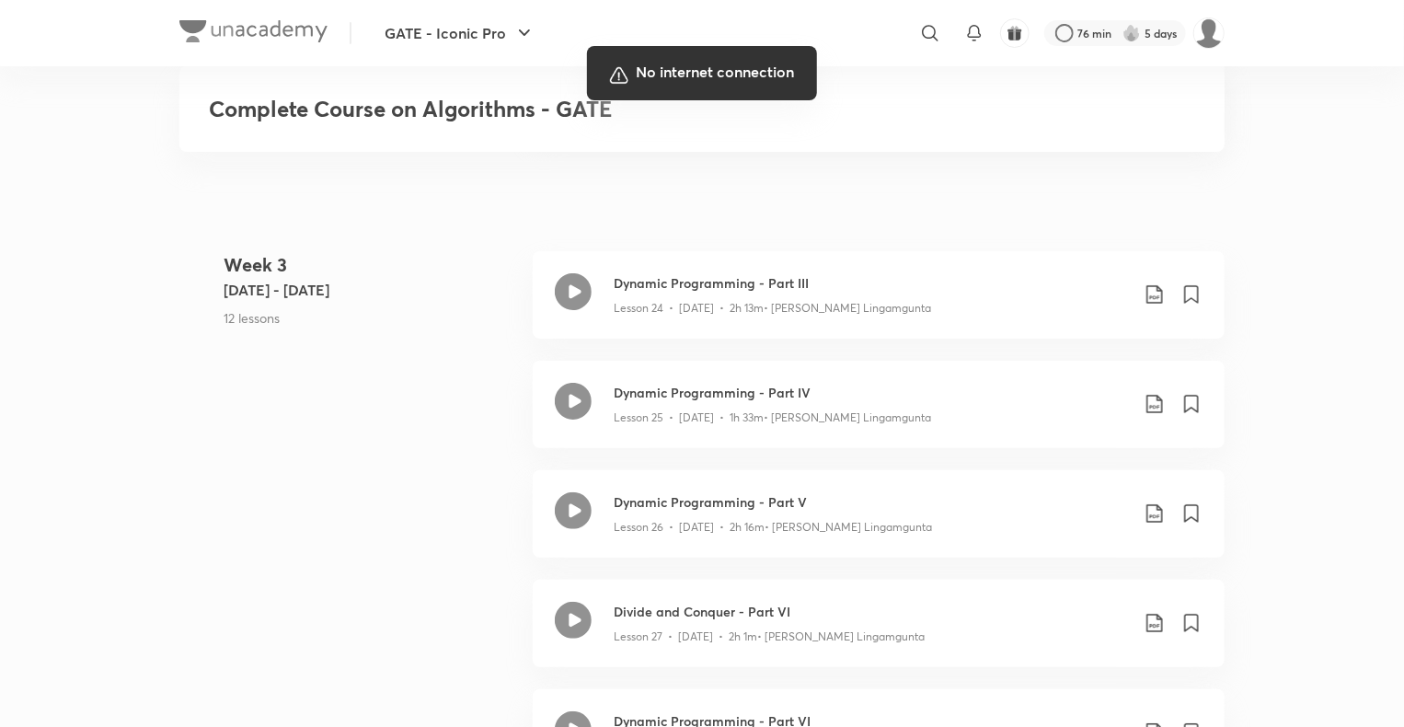
click at [987, 443] on div at bounding box center [702, 363] width 1404 height 727
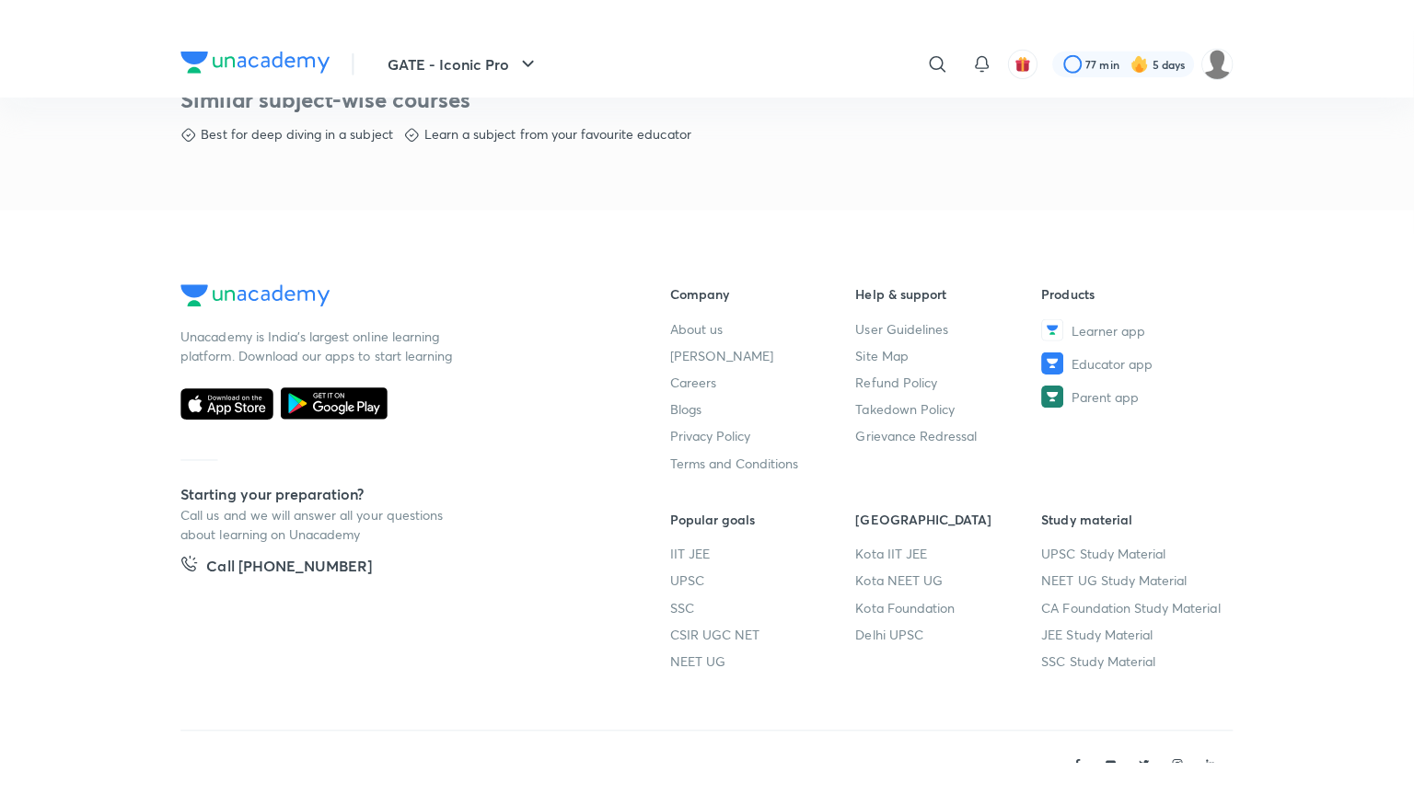
scroll to position [953, 0]
